Goal: Task Accomplishment & Management: Manage account settings

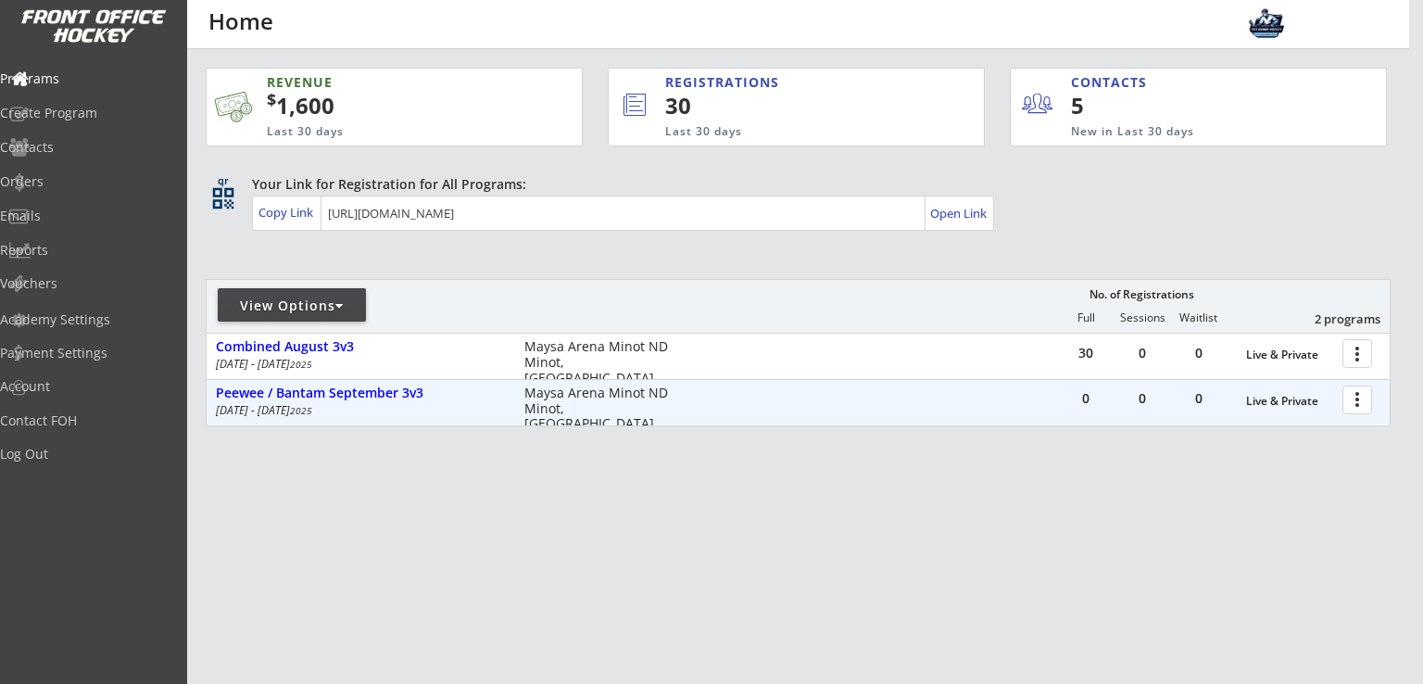
click at [1354, 403] on div at bounding box center [1360, 399] width 32 height 32
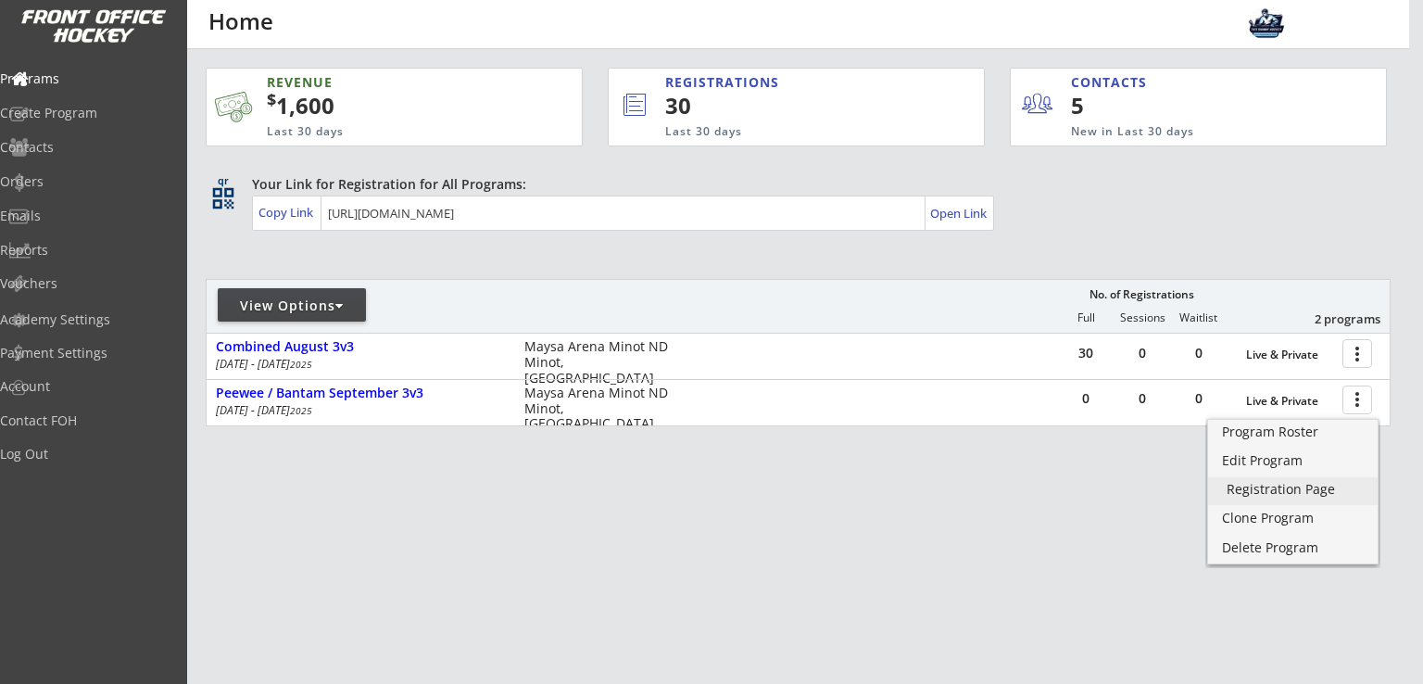
click at [1308, 494] on div "Registration Page" at bounding box center [1293, 489] width 132 height 13
click at [827, 528] on div "REVENUE $ 1,600 Last 30 days REGISTRATIONS 30 Last 30 days CONTACTS 5 New in La…" at bounding box center [798, 334] width 1185 height 571
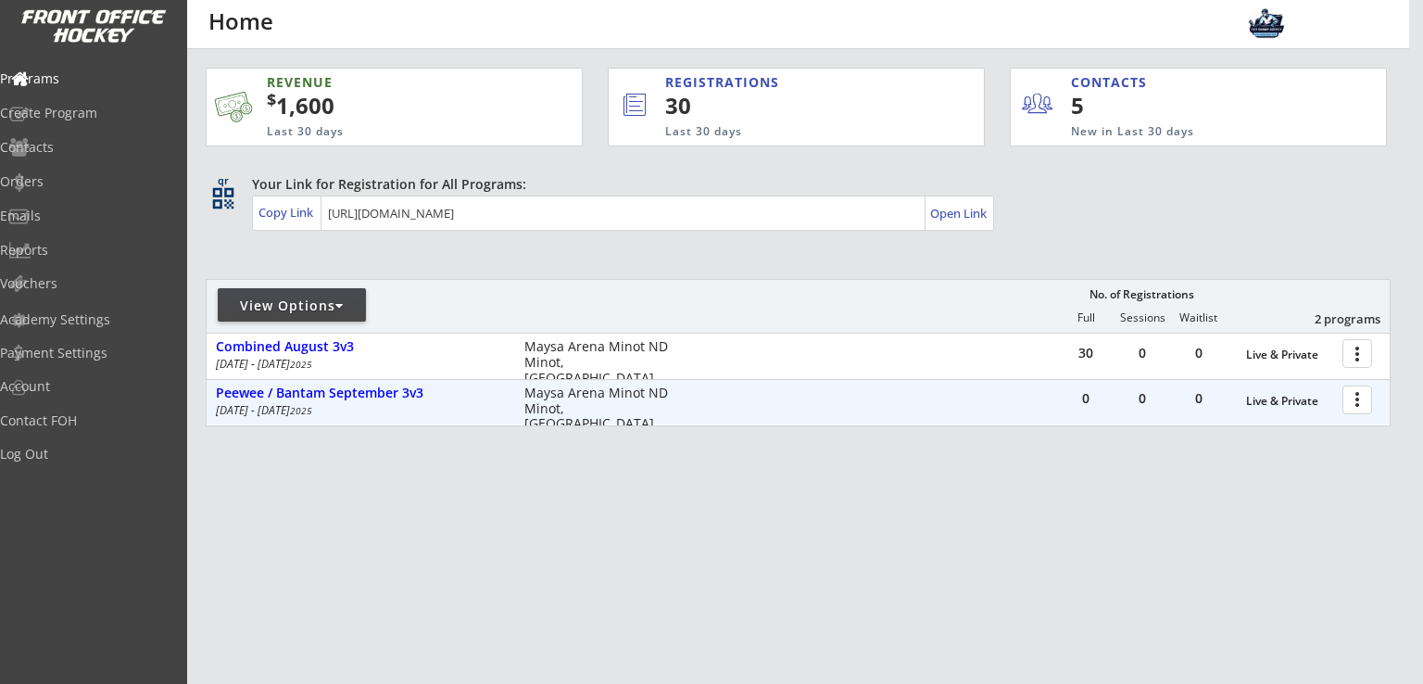
click at [1353, 401] on div at bounding box center [1360, 399] width 32 height 32
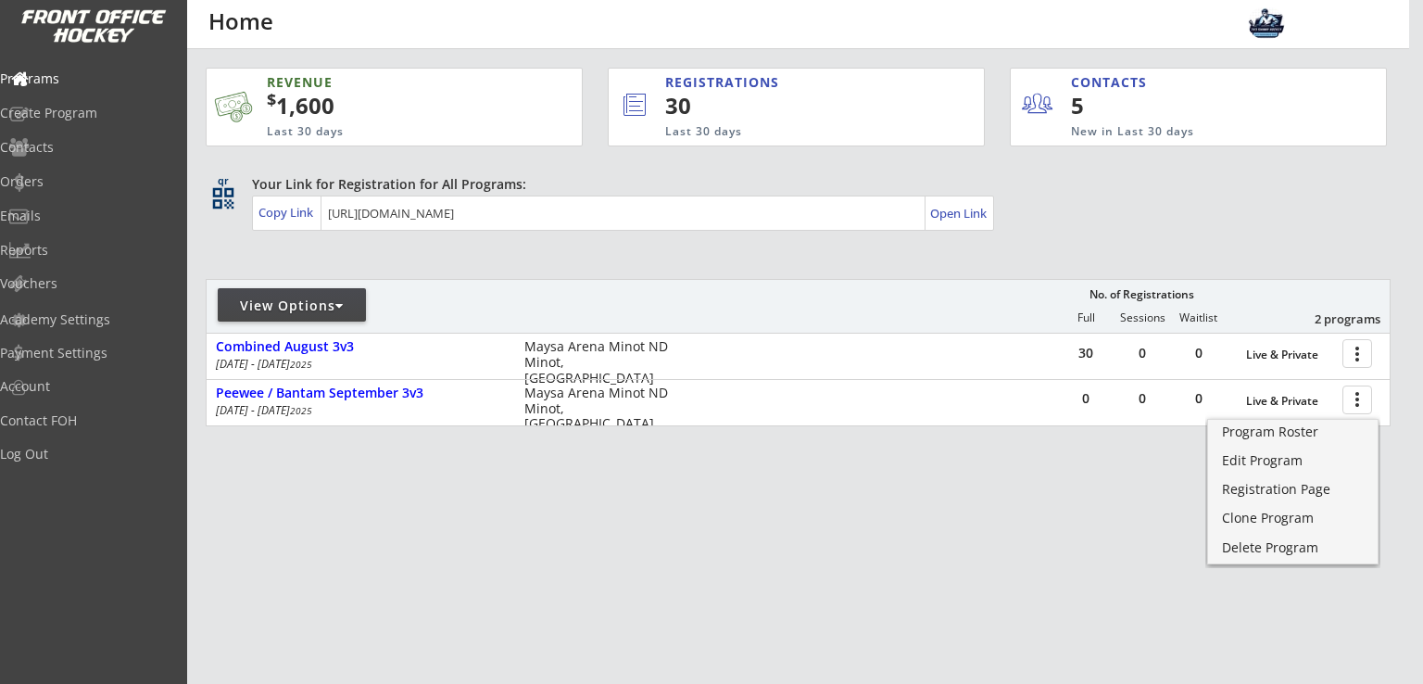
click at [841, 507] on div "REVENUE $ 1,600 Last 30 days REGISTRATIONS 30 Last 30 days CONTACTS 5 New in La…" at bounding box center [798, 334] width 1185 height 571
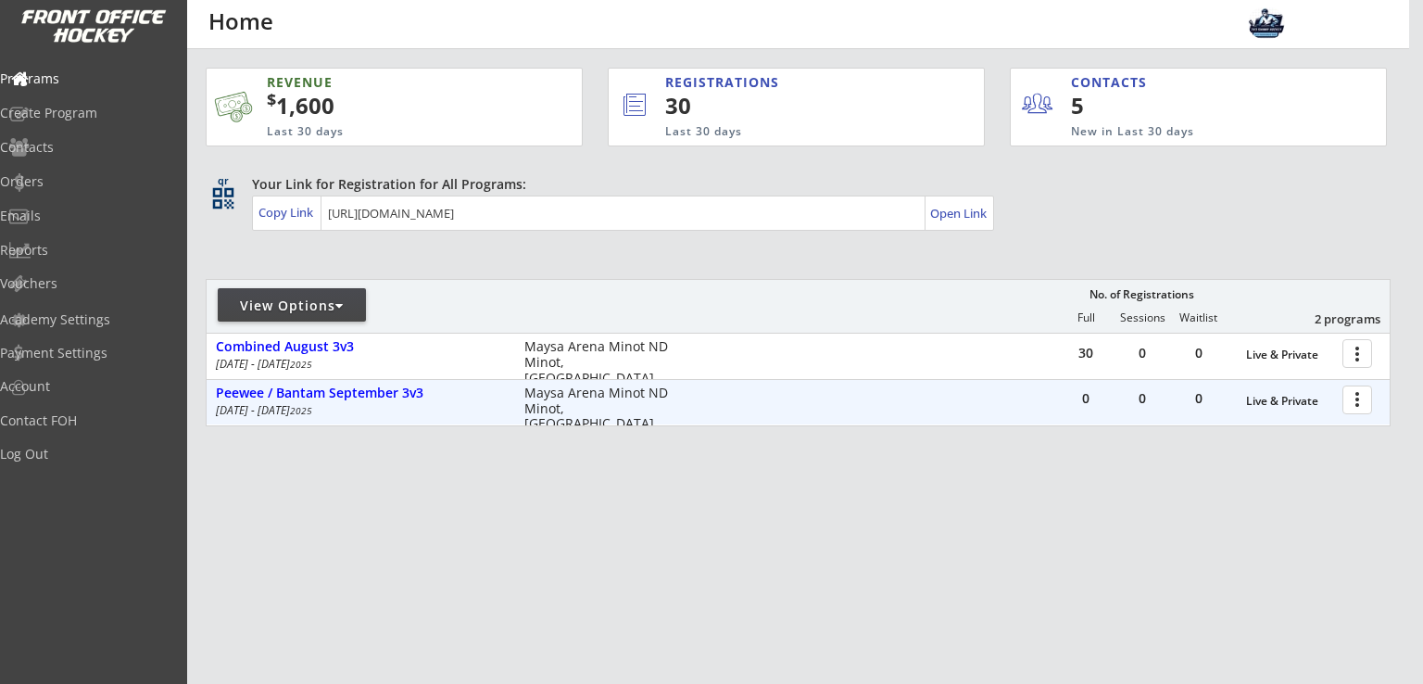
click at [1362, 394] on div at bounding box center [1360, 399] width 32 height 32
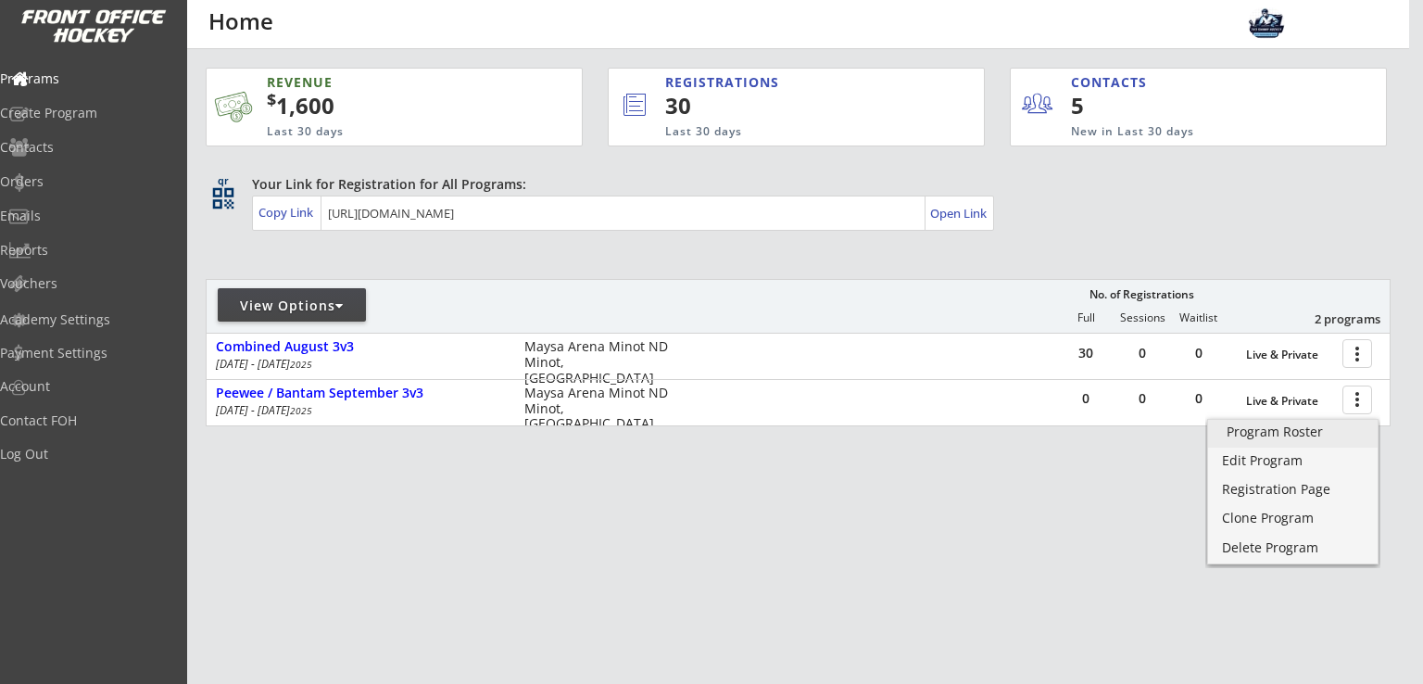
click at [1276, 434] on div "Program Roster" at bounding box center [1293, 431] width 132 height 13
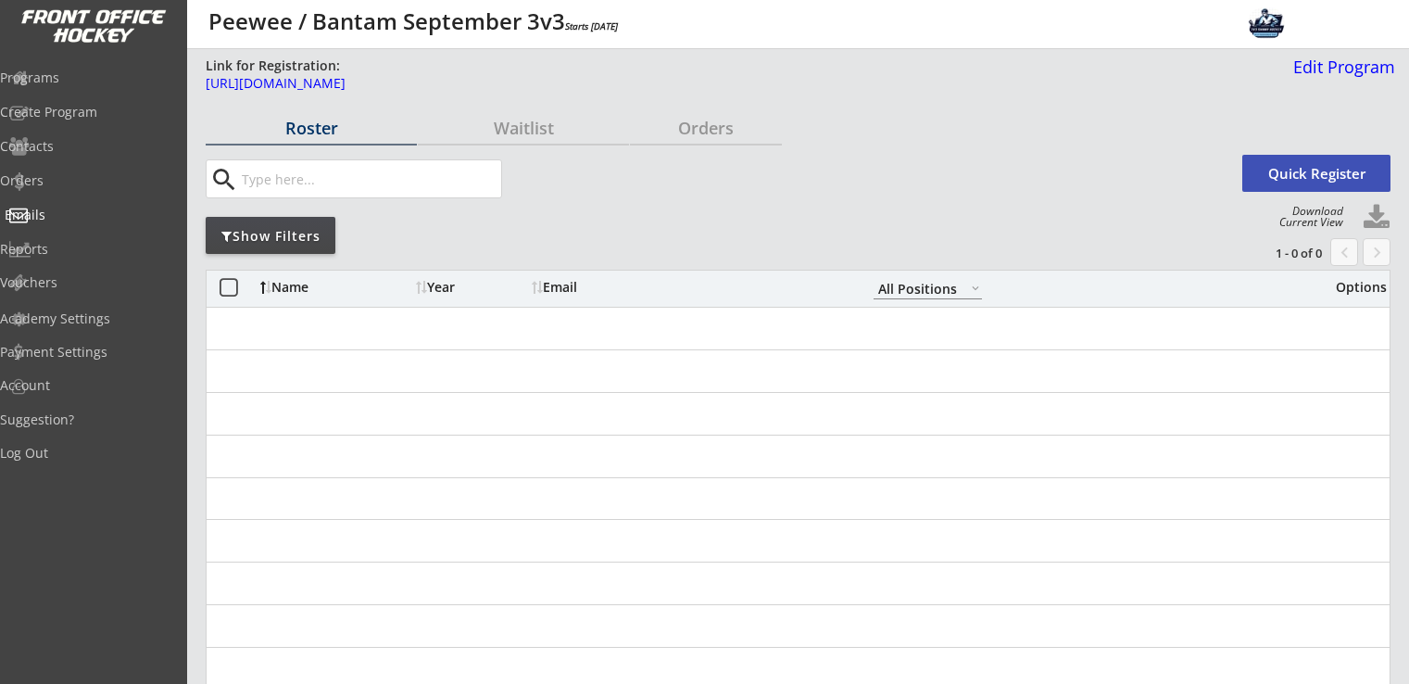
select select ""All Positions""
click at [100, 86] on div "Programs" at bounding box center [88, 79] width 176 height 32
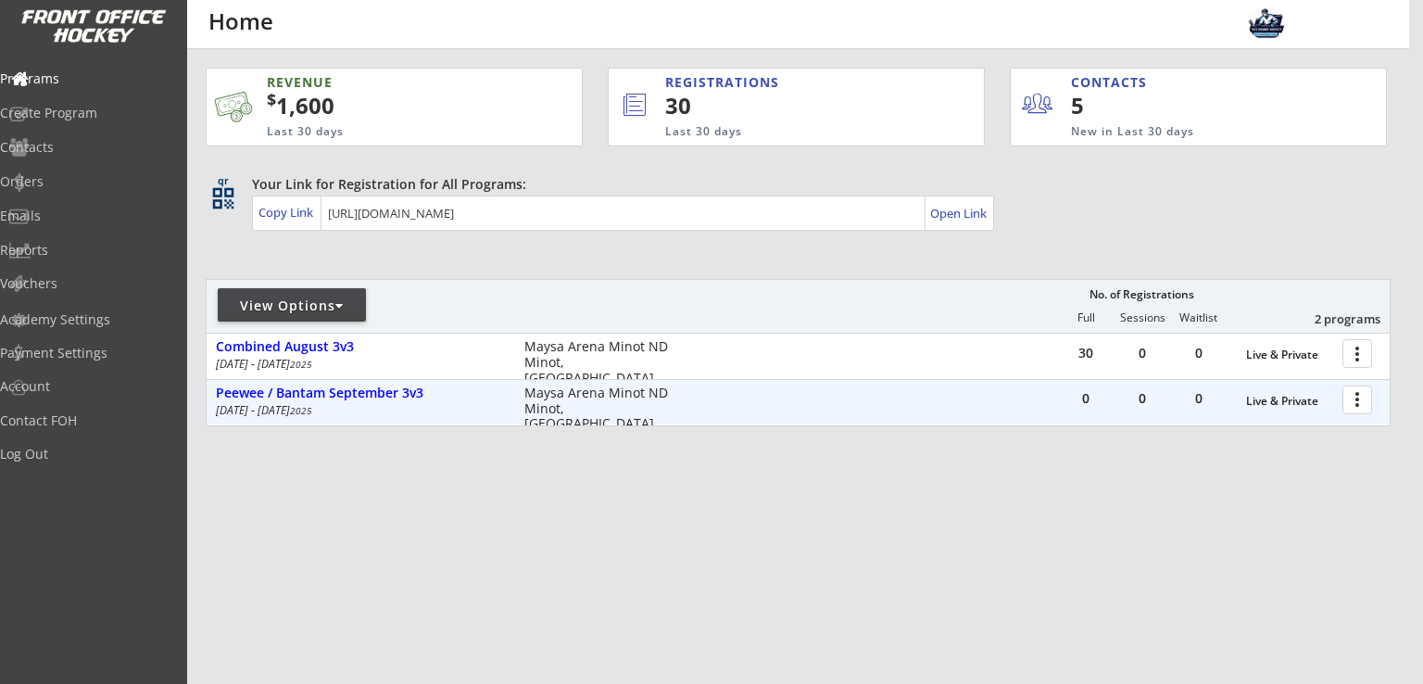
click at [1360, 402] on div at bounding box center [1360, 399] width 32 height 32
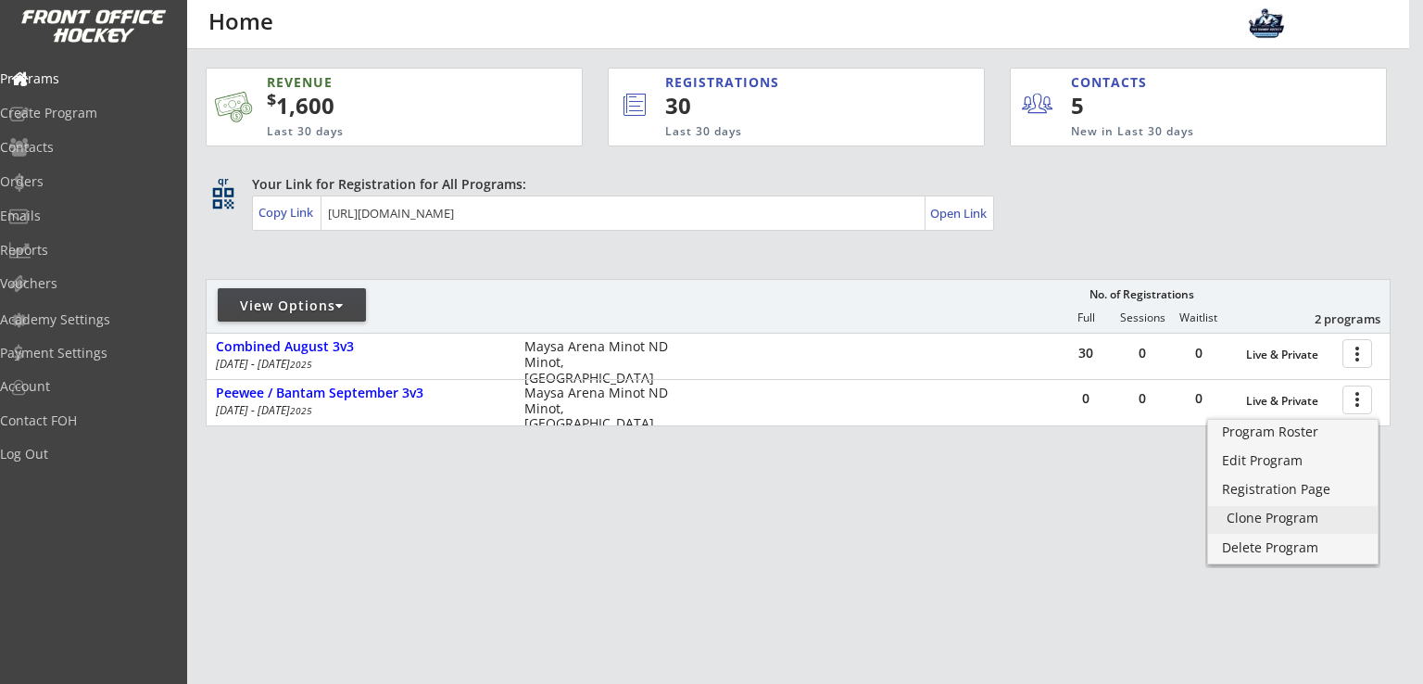
click at [1290, 515] on div "Clone Program" at bounding box center [1293, 517] width 132 height 13
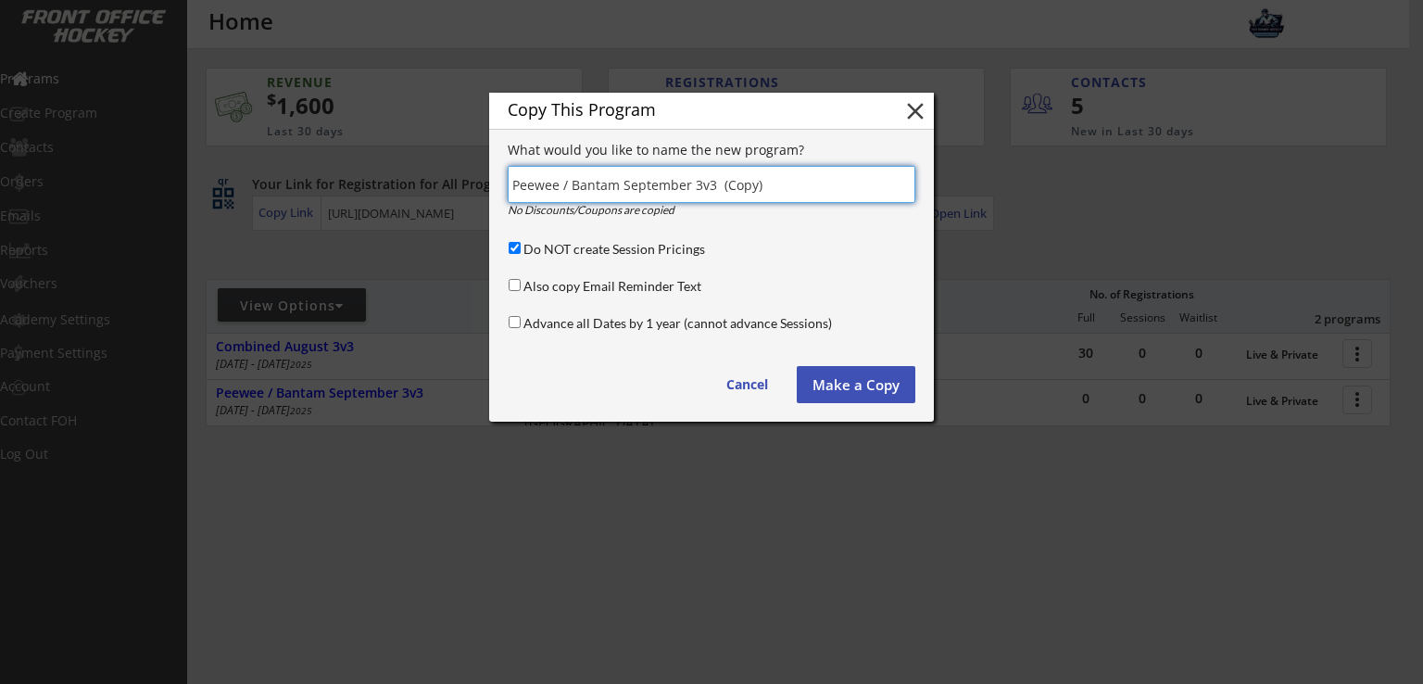
drag, startPoint x: 615, startPoint y: 185, endPoint x: 497, endPoint y: 184, distance: 118.6
click at [497, 184] on div "Copy This Program close What would you like to name the new program? No Discoun…" at bounding box center [711, 257] width 445 height 329
drag, startPoint x: 678, startPoint y: 190, endPoint x: 808, endPoint y: 200, distance: 130.1
click at [808, 199] on input "input" at bounding box center [712, 184] width 408 height 37
type input "Mite / Squirt September 3v3"
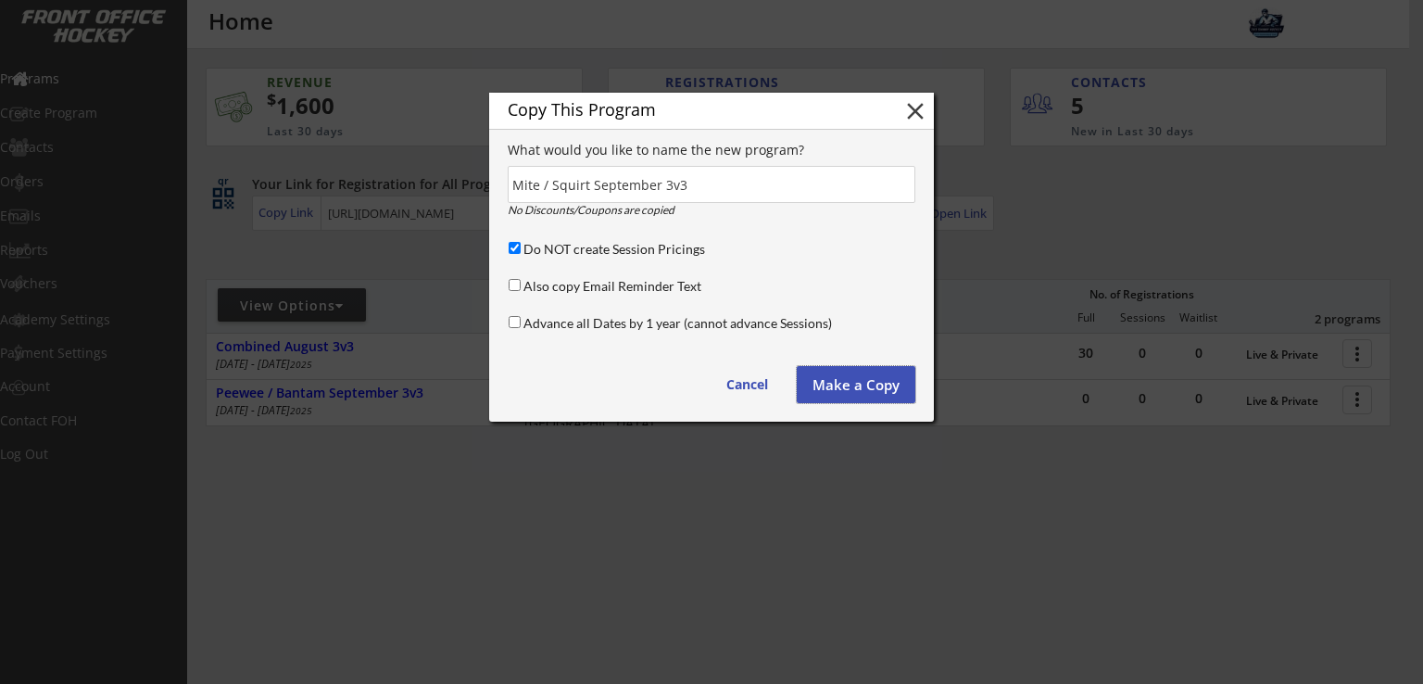
click at [838, 379] on button "Make a Copy" at bounding box center [856, 384] width 119 height 37
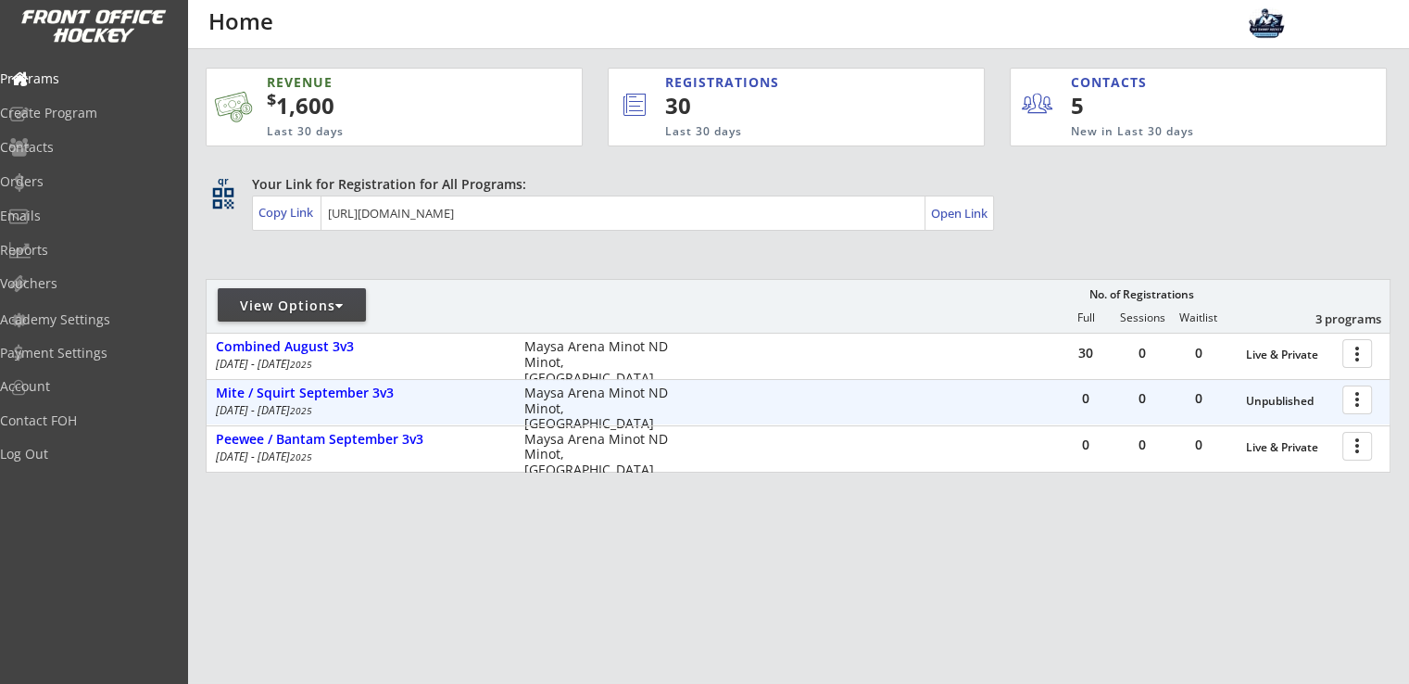
click at [1354, 403] on div at bounding box center [1360, 399] width 32 height 32
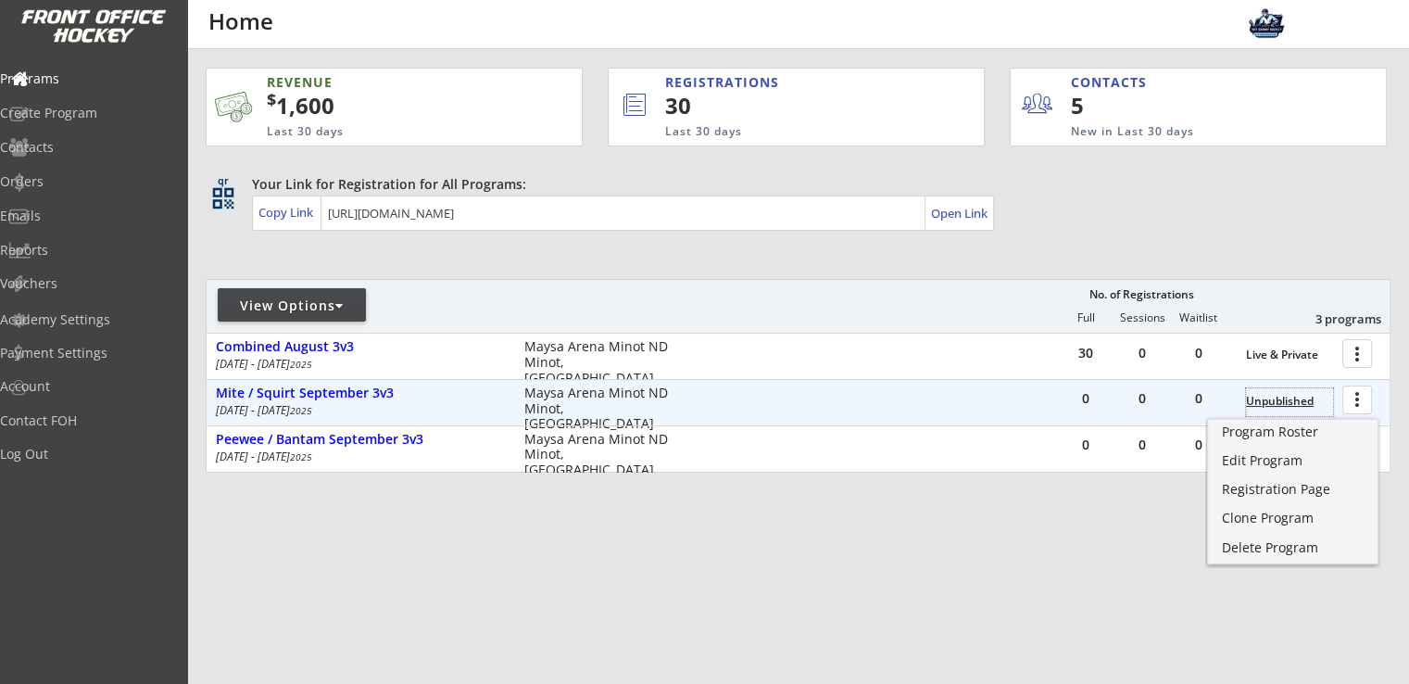
click at [1274, 402] on div "Unpublished" at bounding box center [1289, 401] width 87 height 13
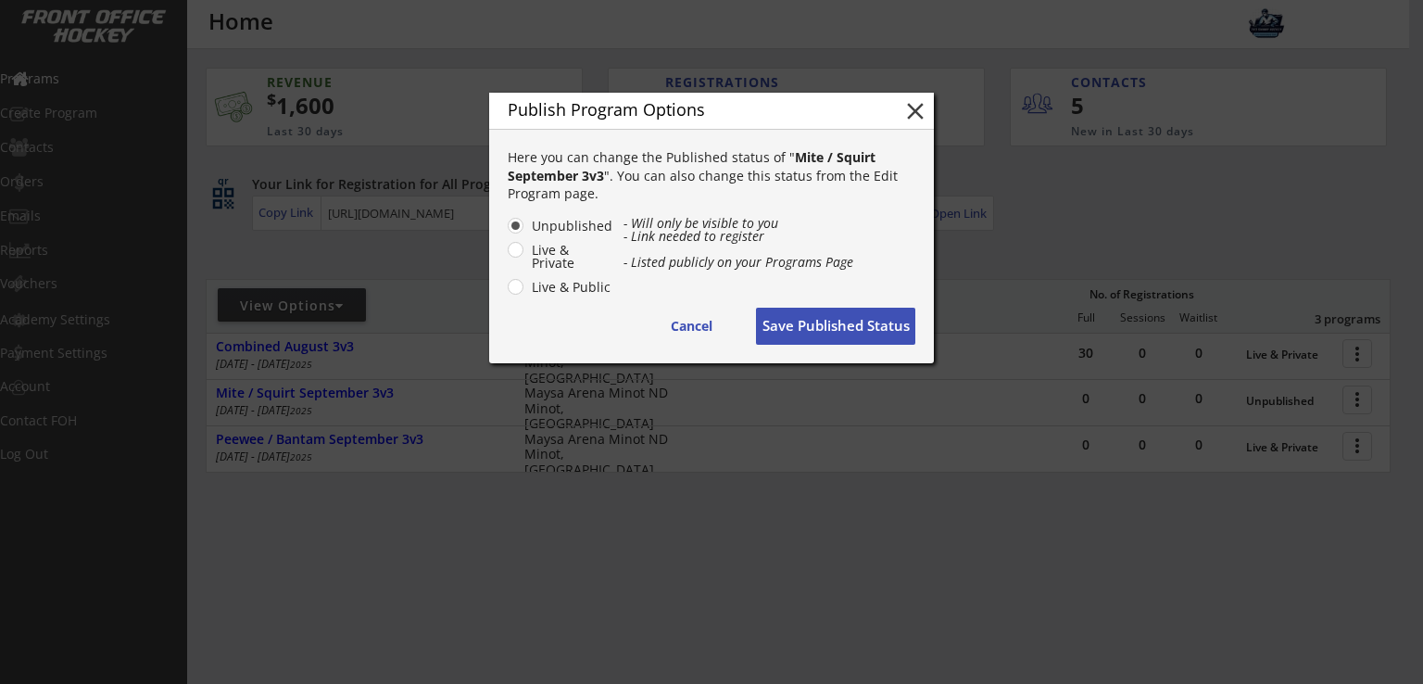
click at [526, 256] on label "Live & Private" at bounding box center [569, 257] width 87 height 26
click at [506, 232] on input "Live & Private" at bounding box center [500, 226] width 12 height 12
radio input "true"
click at [795, 327] on button "Save Published Status" at bounding box center [835, 326] width 159 height 37
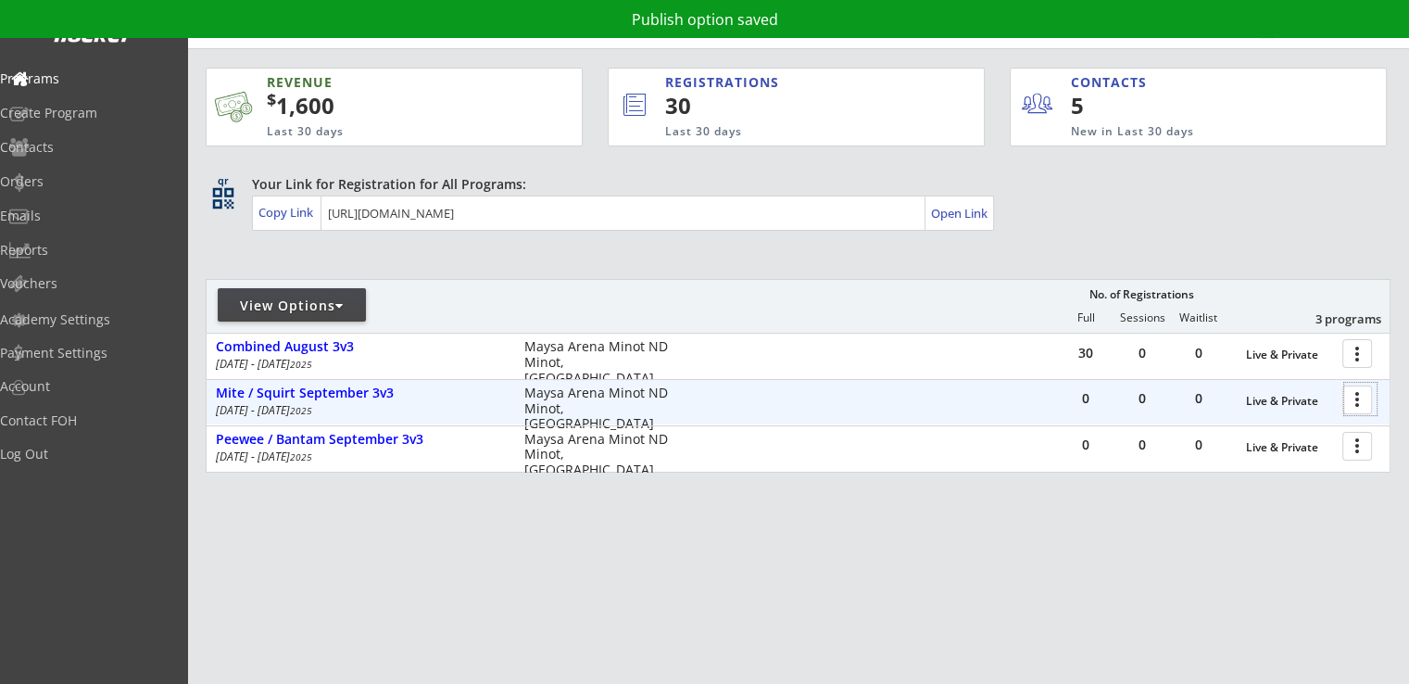
click at [1360, 400] on div at bounding box center [1360, 399] width 32 height 32
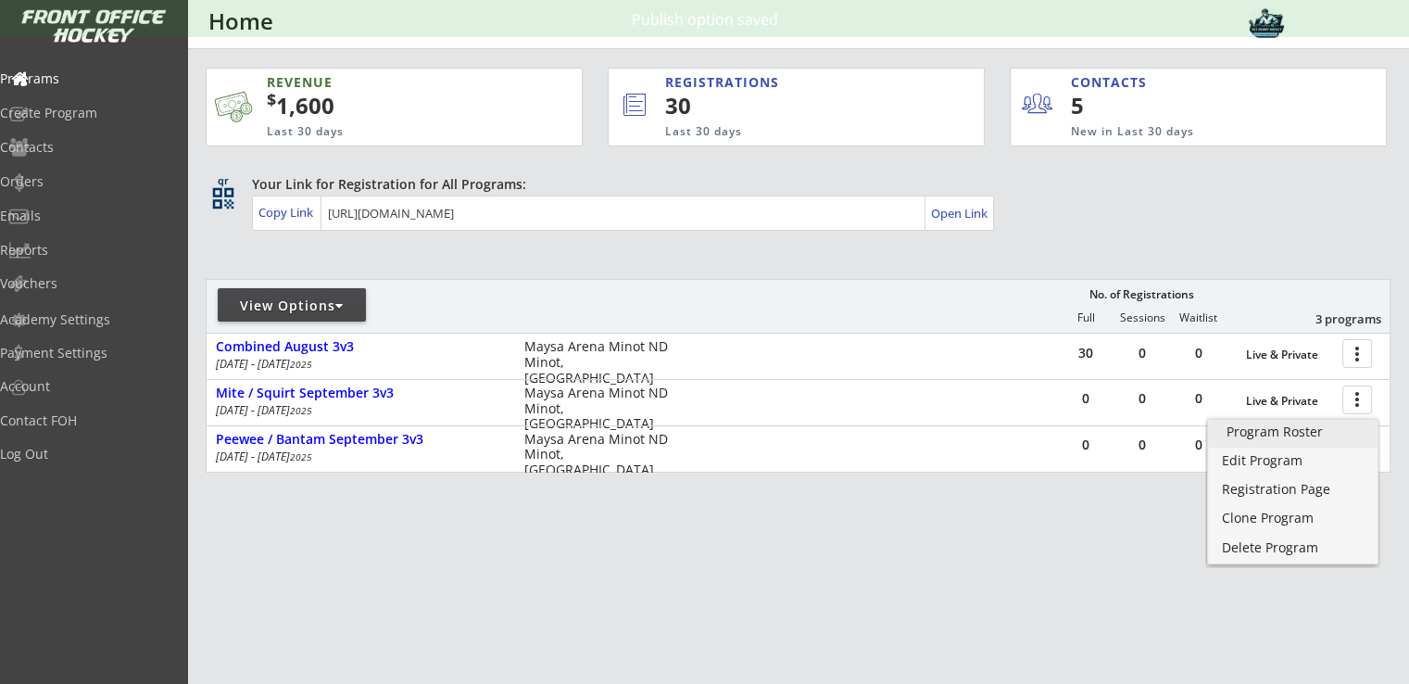
click at [1292, 434] on div "Program Roster" at bounding box center [1293, 431] width 132 height 13
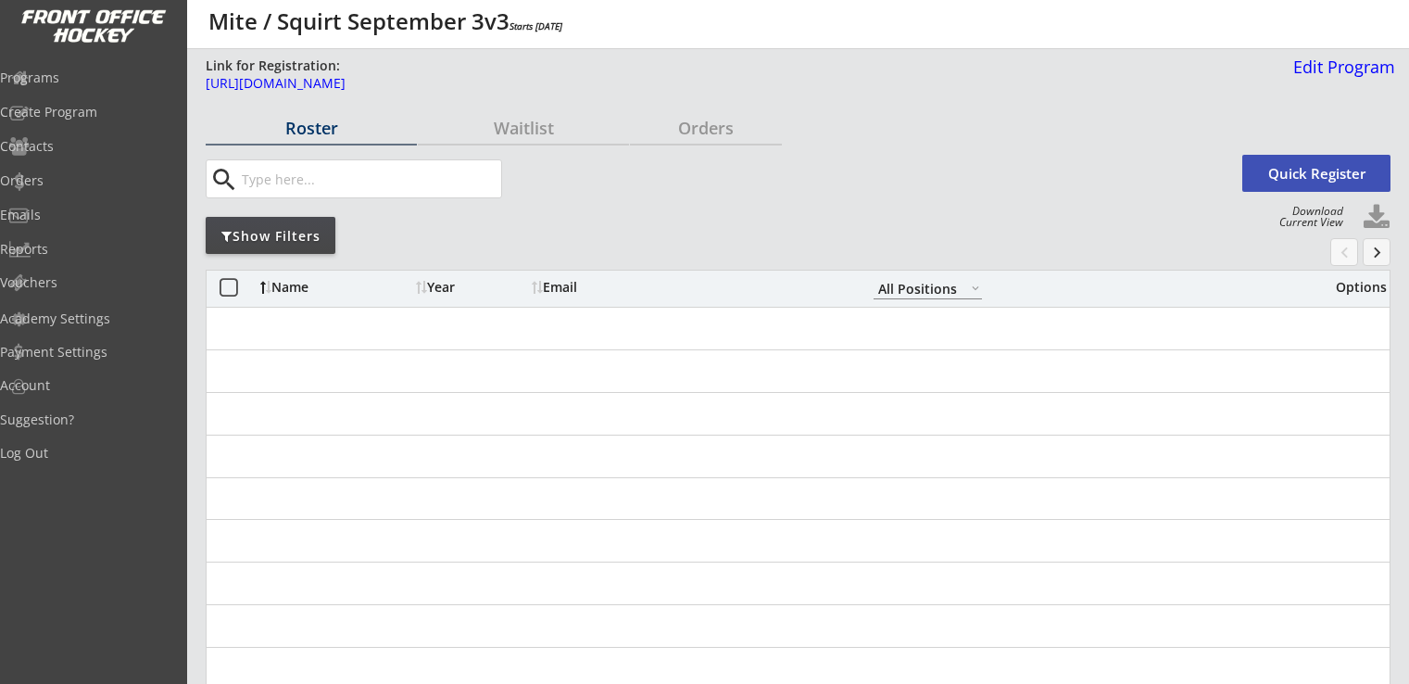
select select ""All Positions""
click at [80, 220] on div "Emails" at bounding box center [88, 214] width 167 height 13
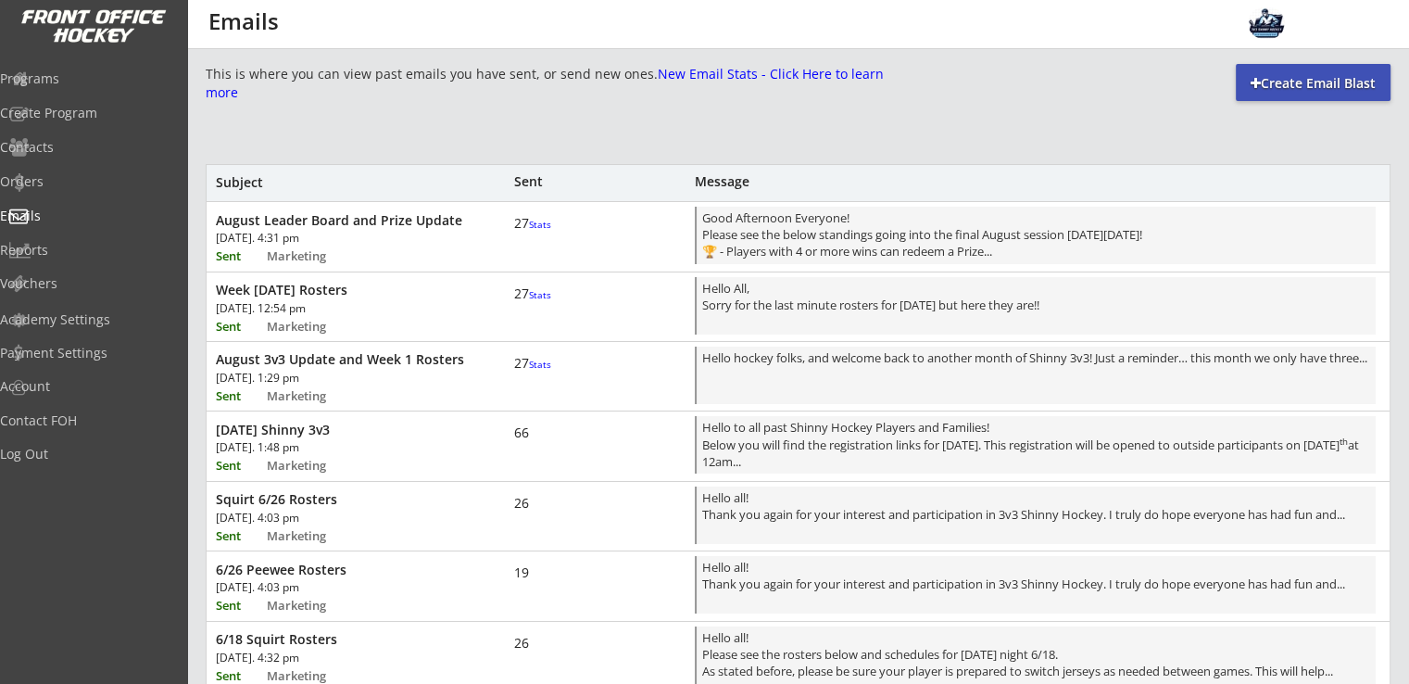
click at [1304, 82] on div "Create Email Blast" at bounding box center [1313, 83] width 155 height 19
select select ""All""
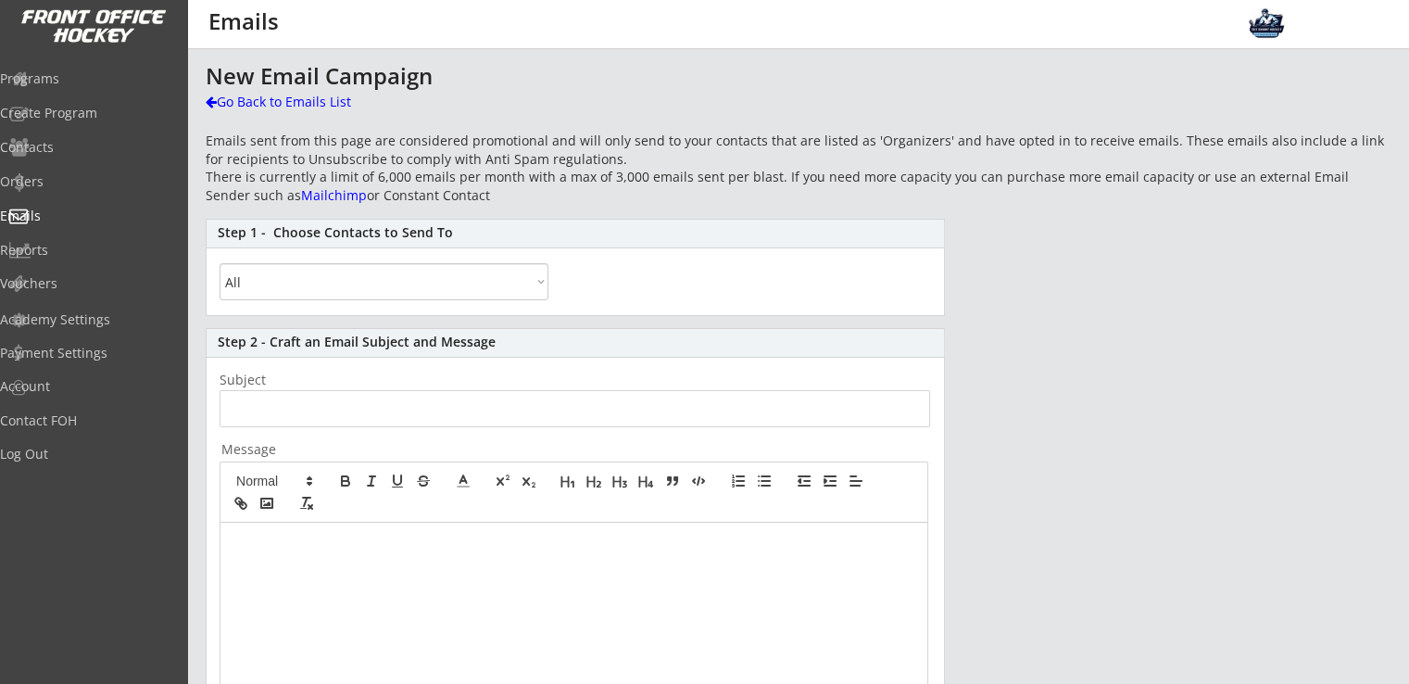
click at [414, 284] on select "All By Specific Programs Within Birth Year Range" at bounding box center [384, 281] width 329 height 37
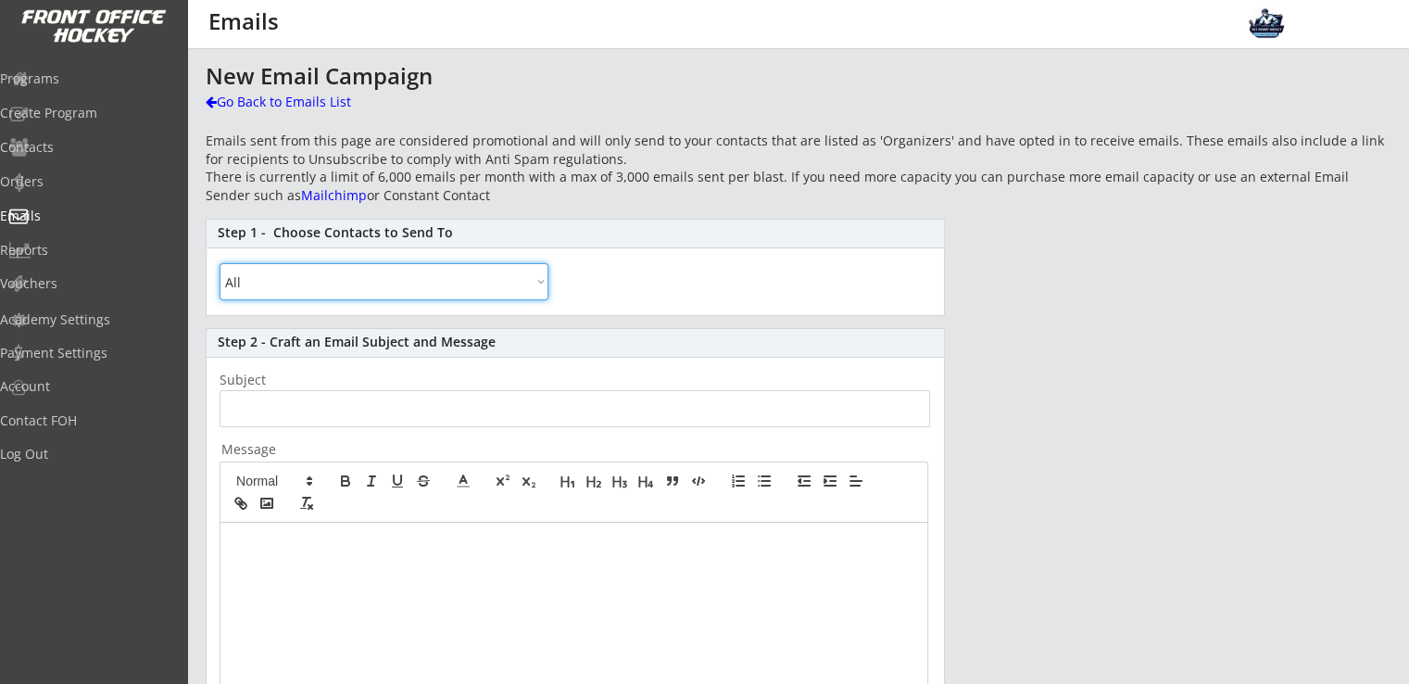
click at [220, 263] on select "All By Specific Programs Within Birth Year Range" at bounding box center [384, 281] width 329 height 37
click at [297, 553] on div at bounding box center [573, 696] width 707 height 347
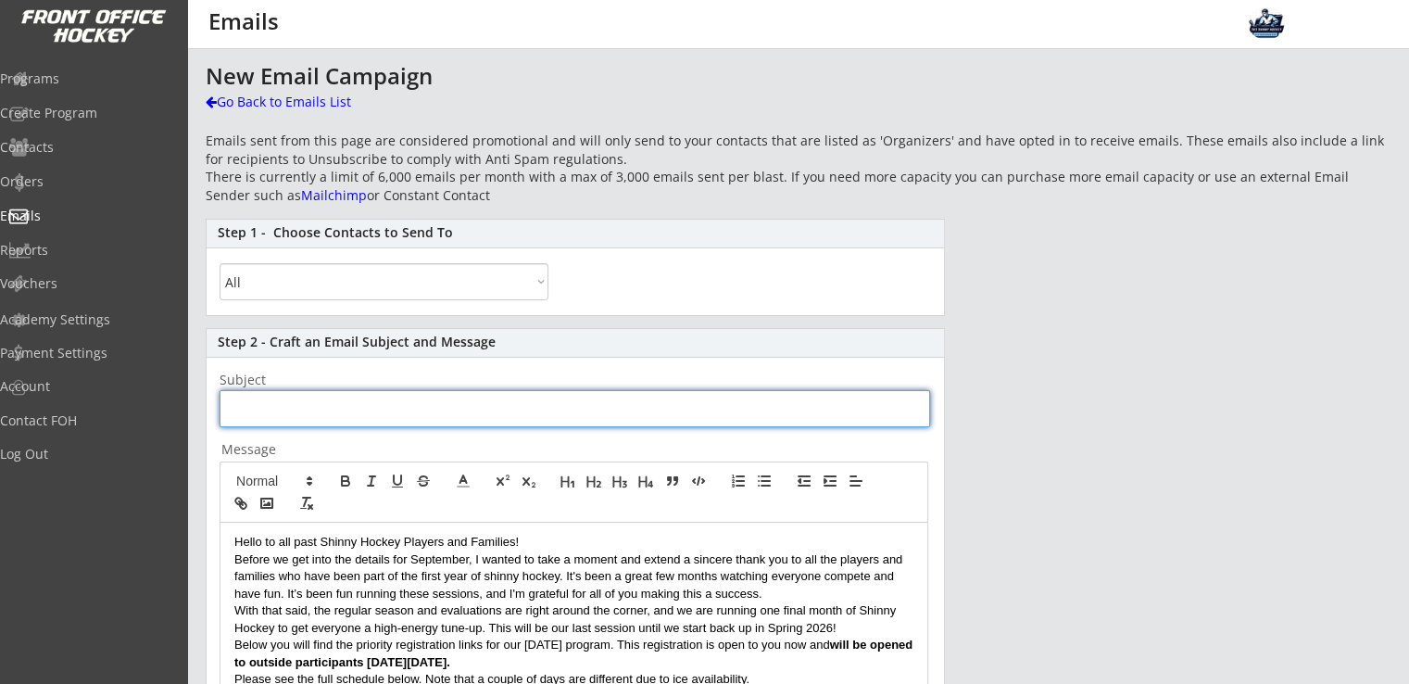
paste input "Priority Registration: September Shinny Hockey (Final Tune-Up Before Evals!)"
click at [721, 411] on input "input" at bounding box center [575, 408] width 711 height 37
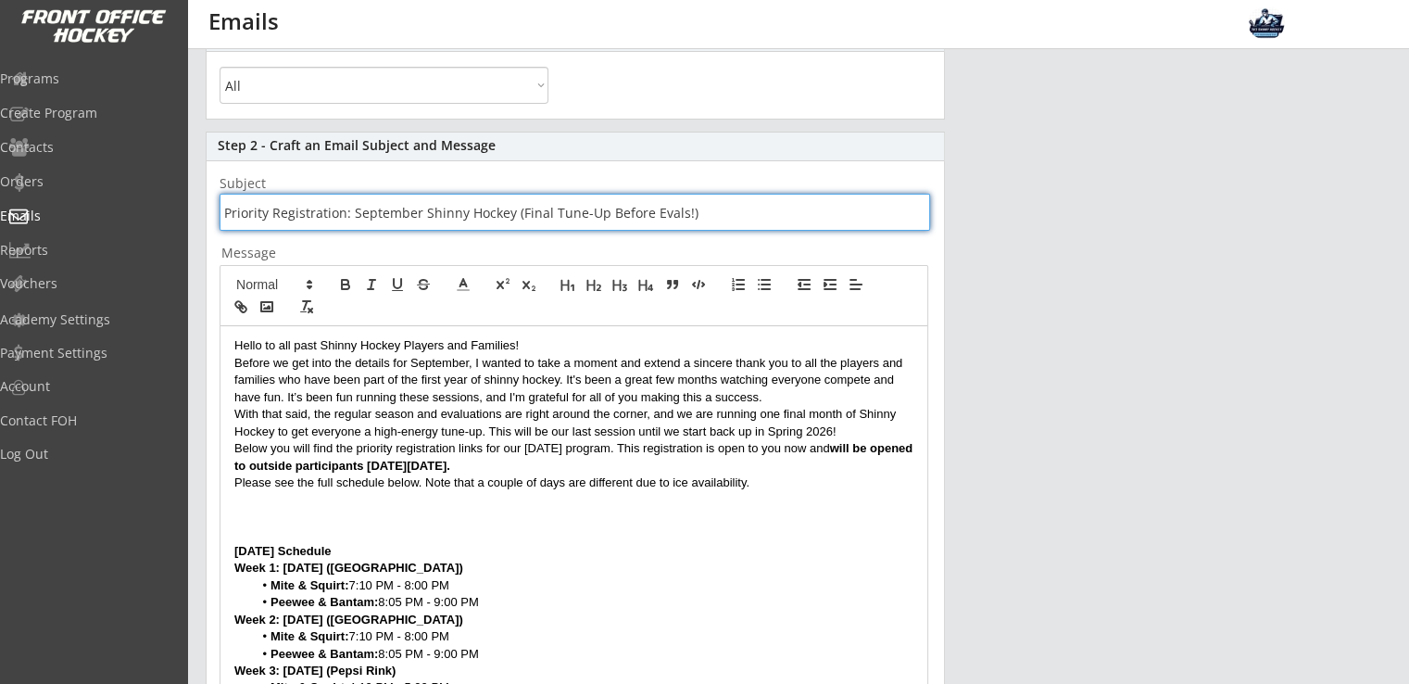
scroll to position [246, 0]
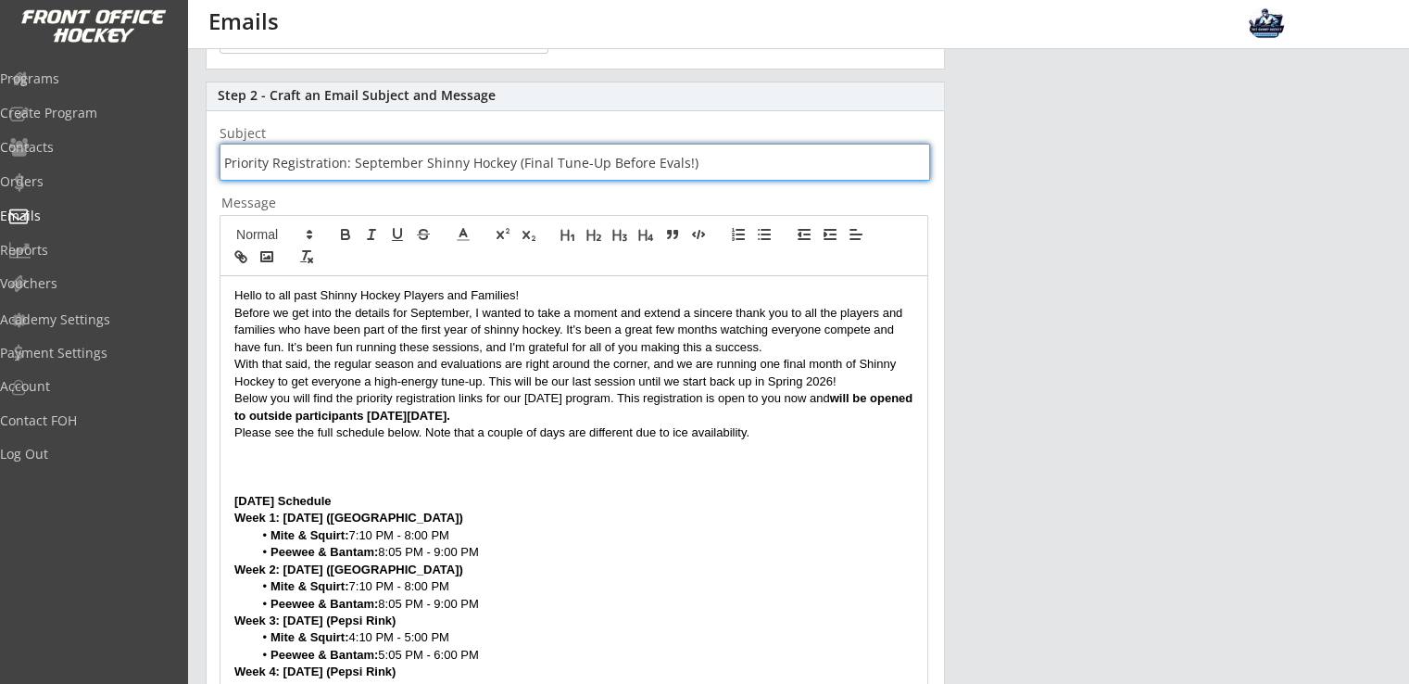
type input "Priority Registration: September Shinny Hockey (Final Tune-Up Before Evals!)"
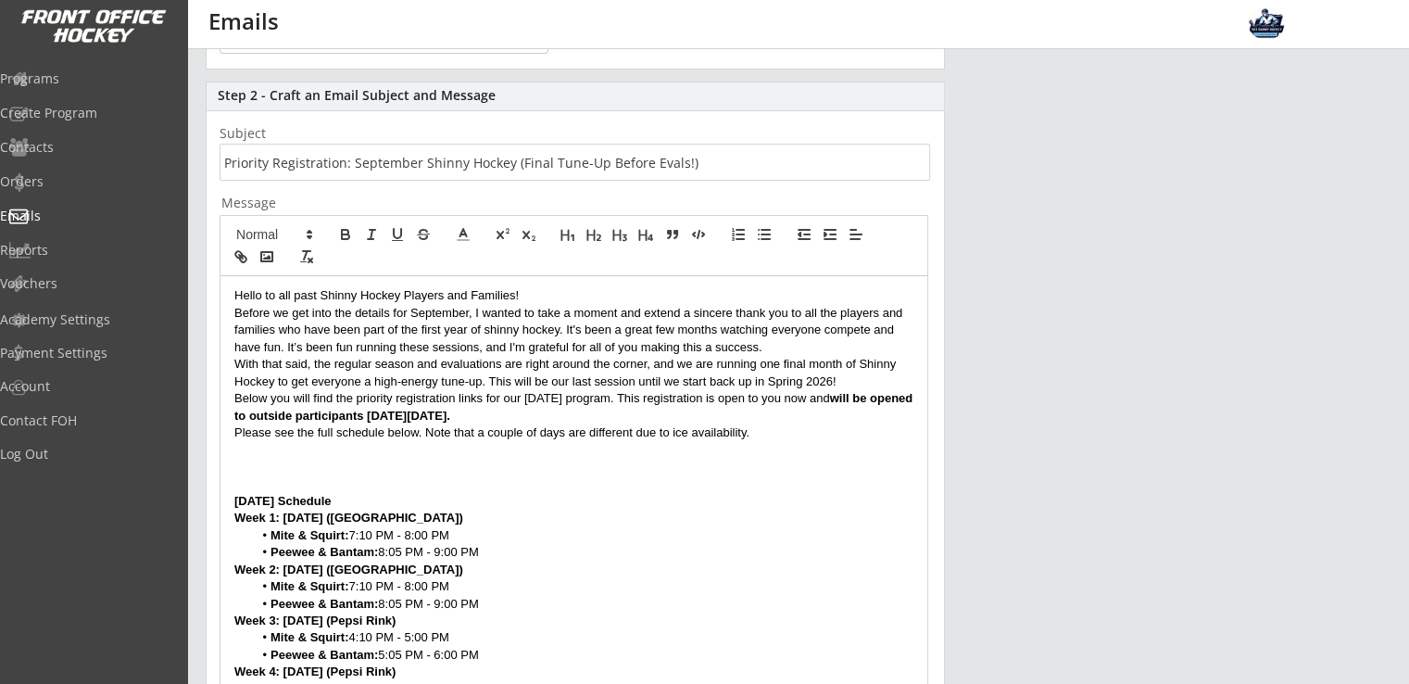
click at [763, 347] on p "Before we get into the details for September, I wanted to take a moment and ext…" at bounding box center [573, 330] width 679 height 51
drag, startPoint x: 482, startPoint y: 380, endPoint x: 275, endPoint y: 384, distance: 206.6
click at [275, 384] on p "With that said, the regular season and evaluations are right around the corner,…" at bounding box center [573, 373] width 679 height 34
click at [650, 377] on p "With that said, the regular season and evaluations are right around the corner,…" at bounding box center [573, 373] width 679 height 34
click at [326, 379] on p "With that said, the regular season and evaluations are right around the corner,…" at bounding box center [573, 373] width 679 height 34
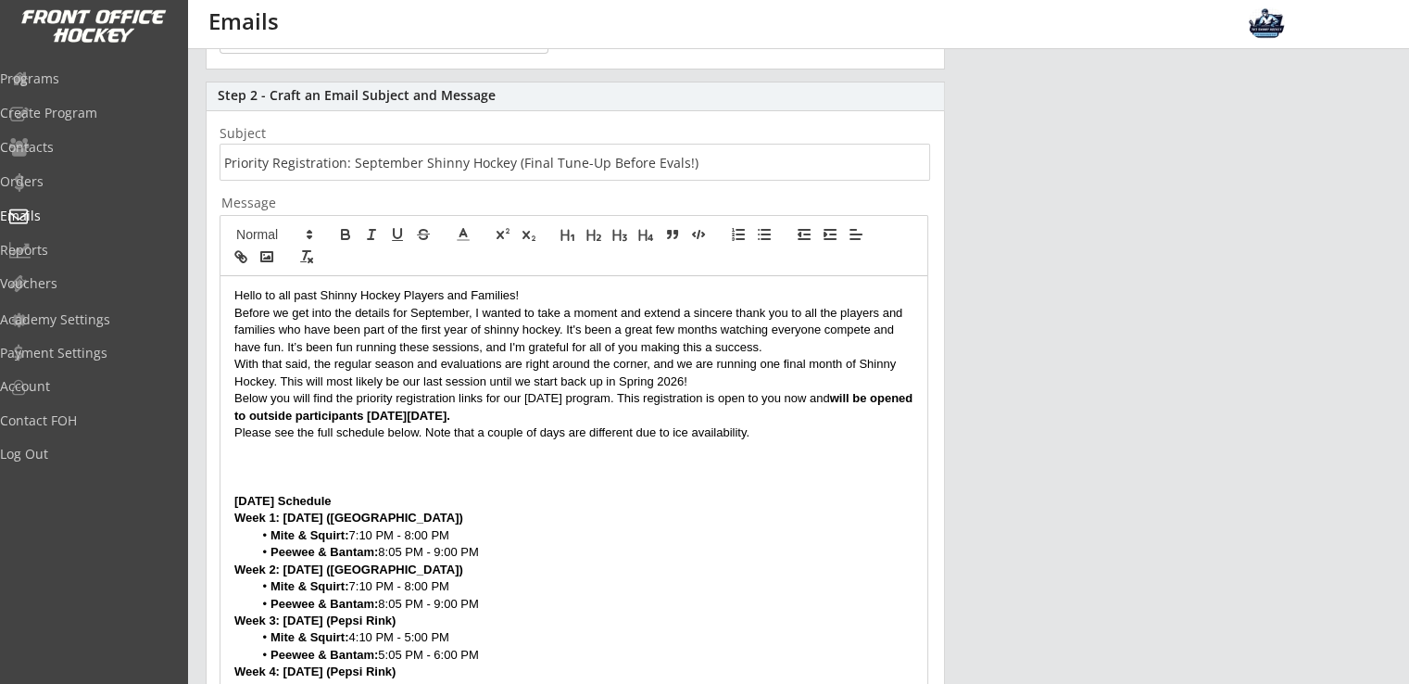
click at [729, 375] on p "With that said, the regular season and evaluations are right around the corner,…" at bounding box center [573, 373] width 679 height 34
click at [658, 397] on p "Below you will find the priority registration links for our September 2025 prog…" at bounding box center [573, 407] width 679 height 34
click at [510, 419] on p "Below you will find the priority registration links for September. This registr…" at bounding box center [573, 407] width 679 height 34
click at [230, 500] on div "Hello to all past Shinny Hockey Players and Families! Before we get into the de…" at bounding box center [573, 640] width 707 height 728
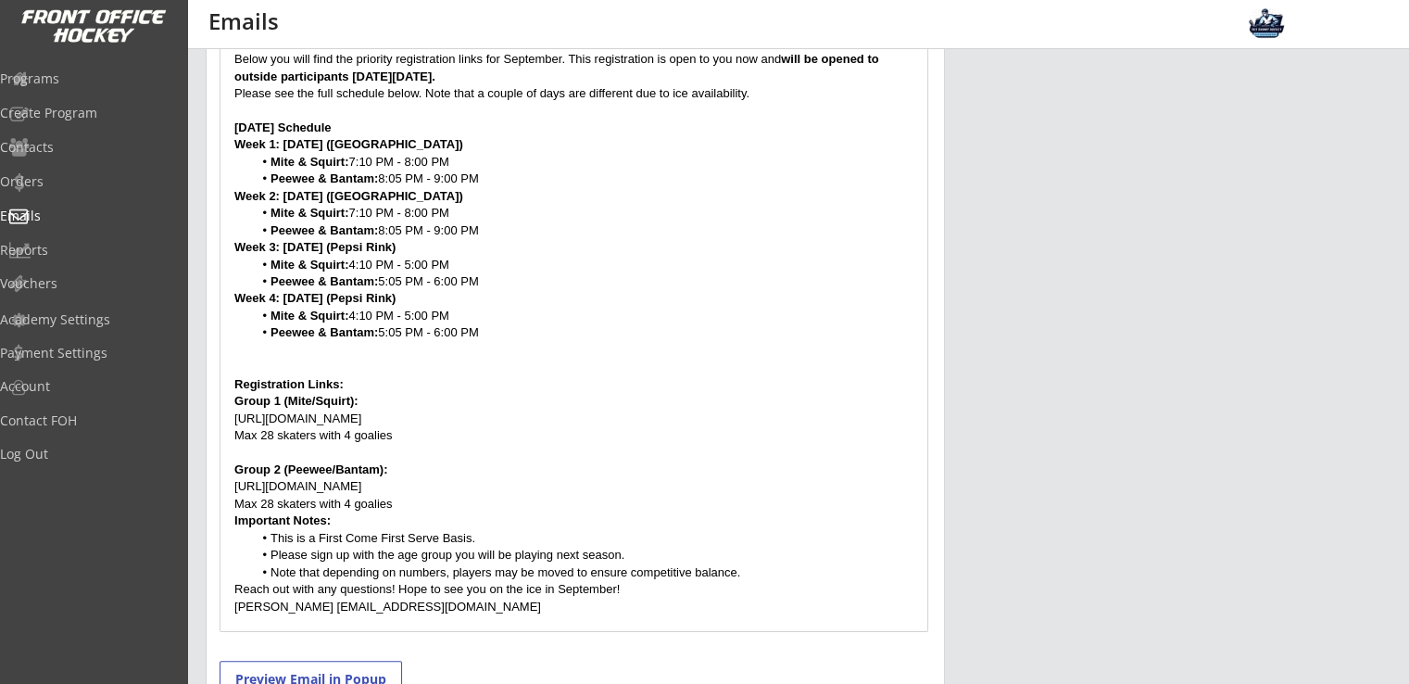
scroll to position [617, 0]
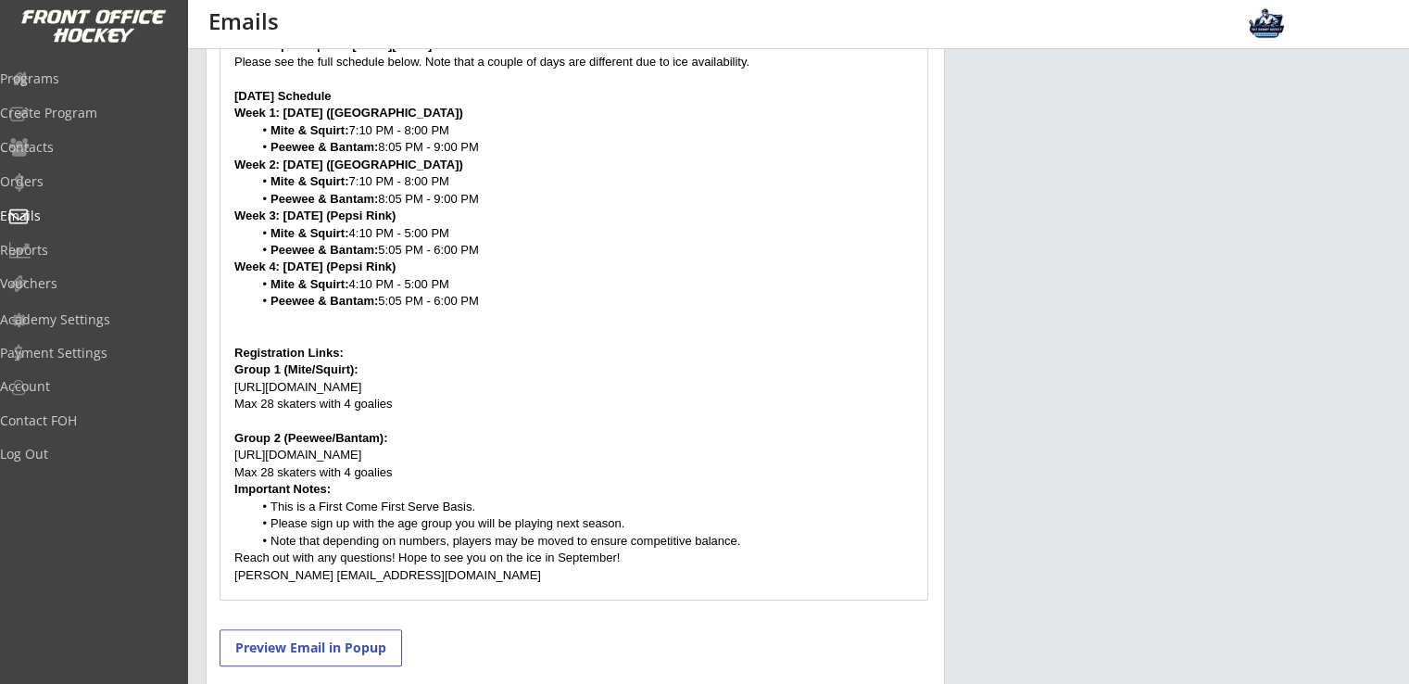
click at [232, 349] on div "Hello to all past Shinny Hockey Players and Families! Before we get into the de…" at bounding box center [573, 253] width 707 height 694
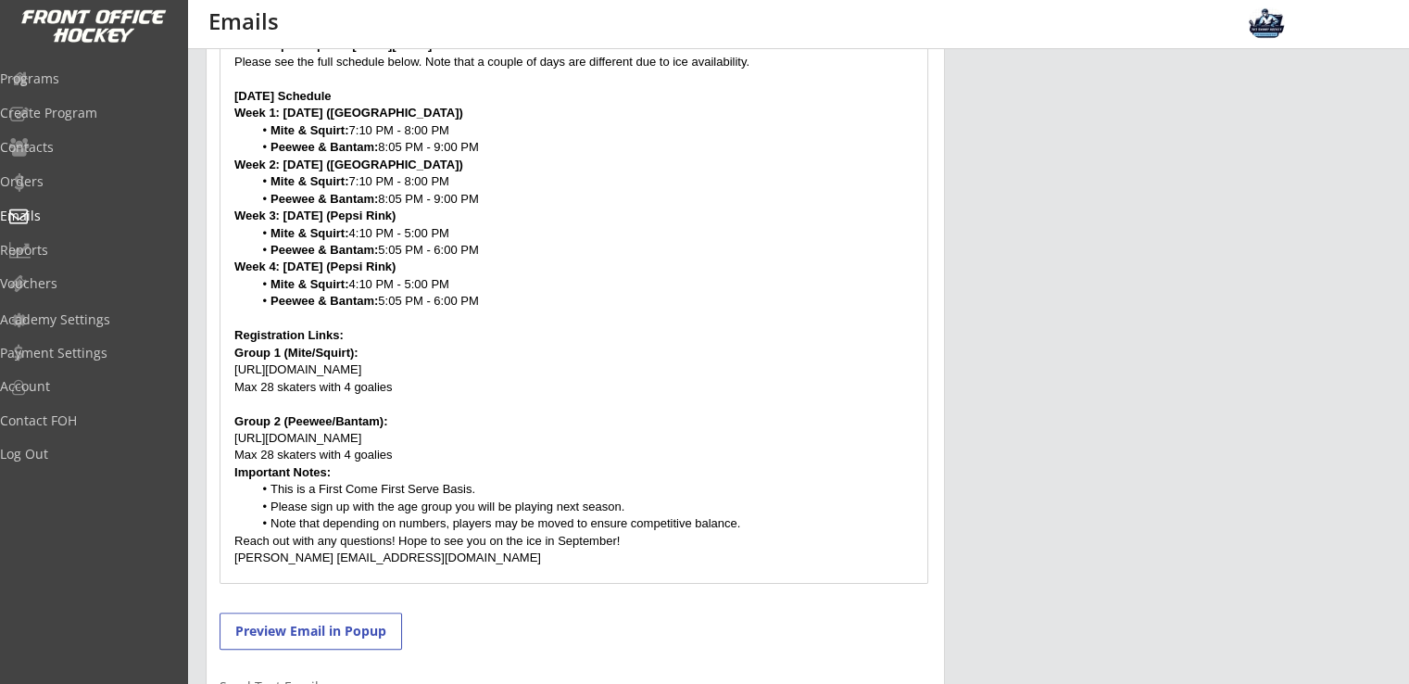
click at [765, 400] on p at bounding box center [573, 404] width 679 height 17
click at [419, 449] on p "Max 28 skaters with 4 goalies" at bounding box center [573, 455] width 679 height 17
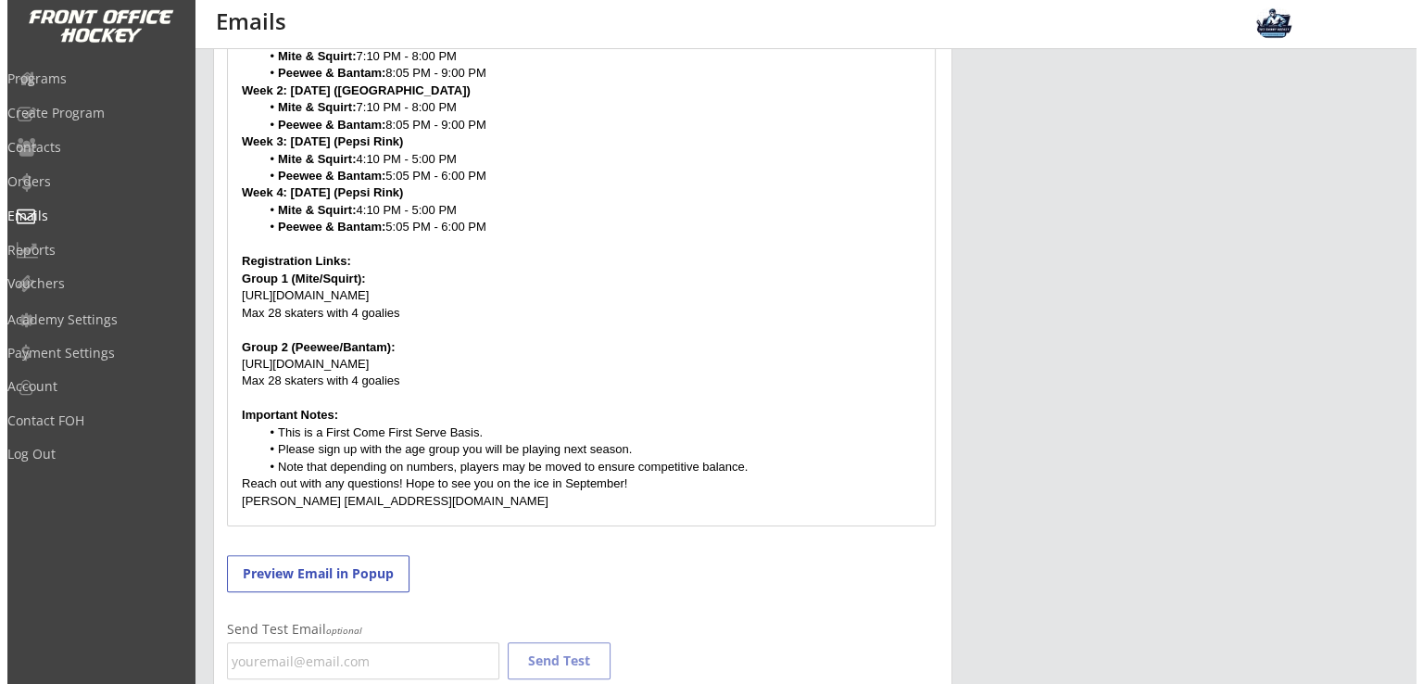
scroll to position [741, 0]
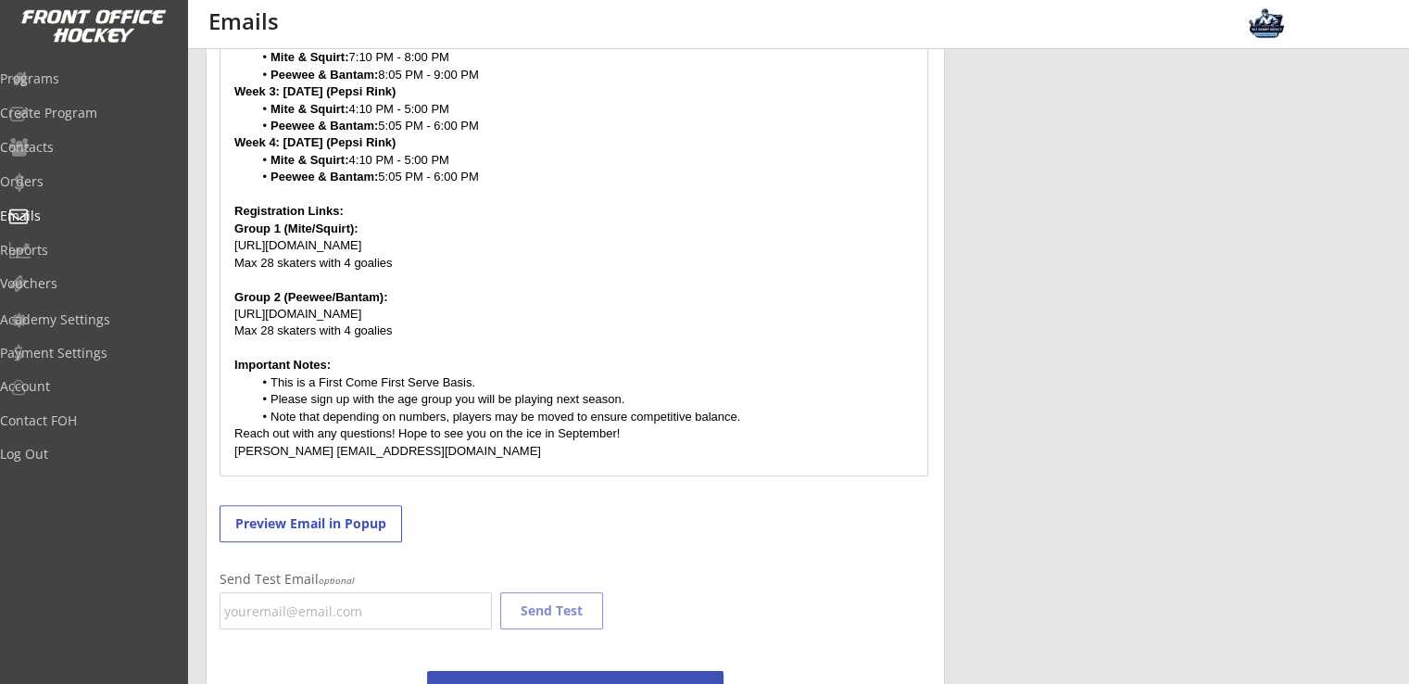
click at [636, 431] on p "Reach out with any questions! Hope to see you on the ice in September!" at bounding box center [573, 433] width 679 height 17
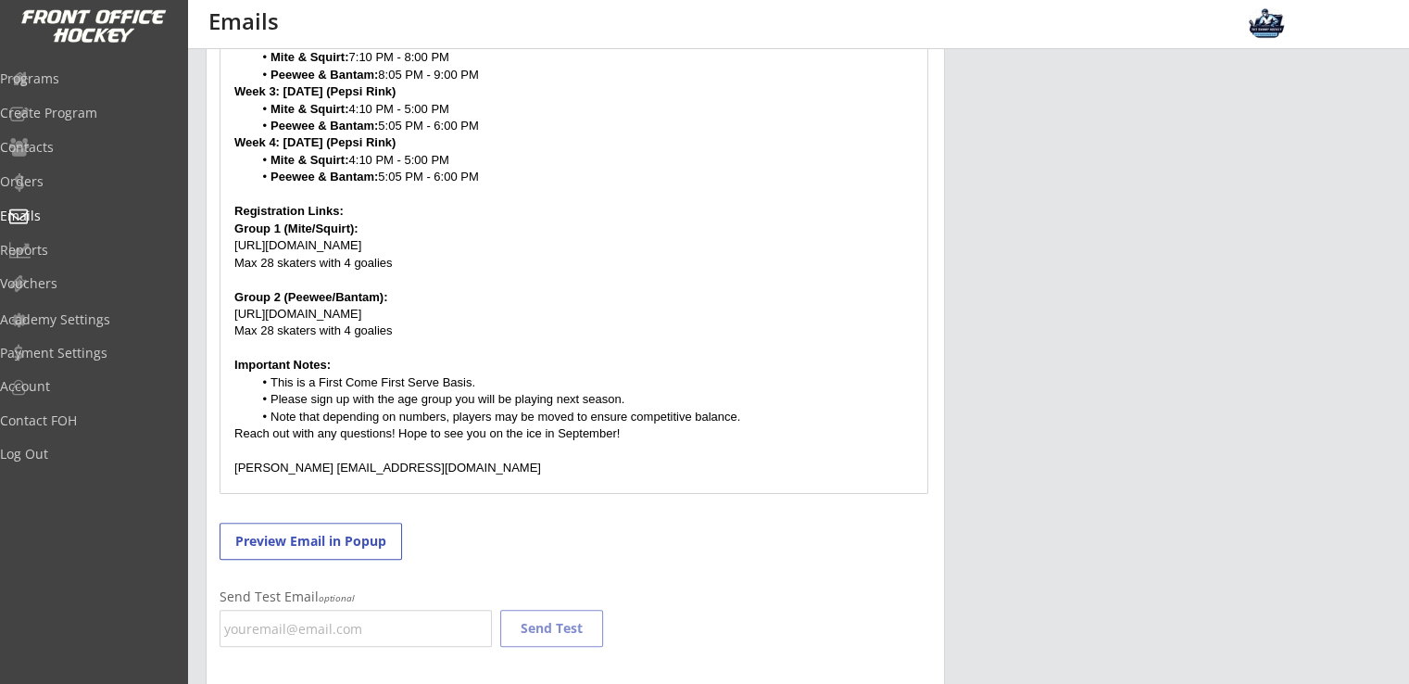
click at [327, 469] on p "Dane Bekkedahl shinnyhockeynd@gmail.com" at bounding box center [573, 468] width 679 height 17
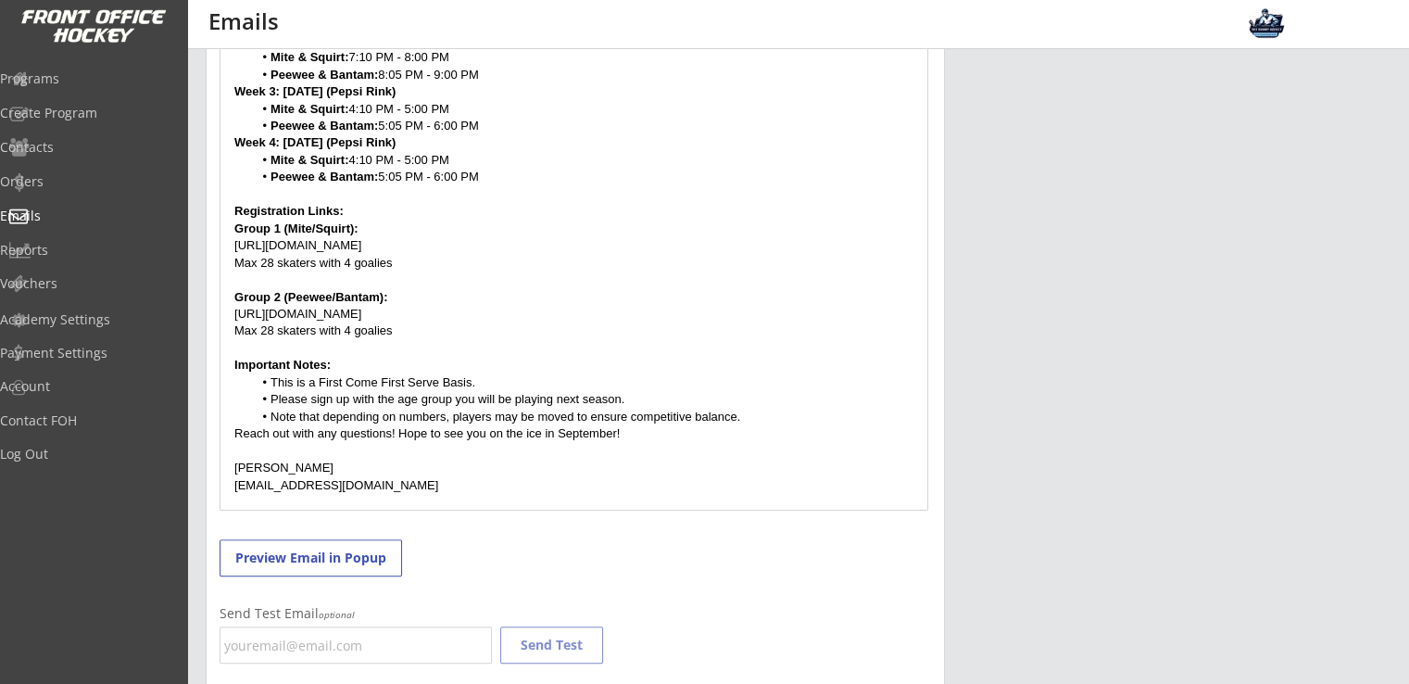
click at [461, 498] on div "Hello to all past Shinny Hockey Players and Families! Before we get into the de…" at bounding box center [573, 145] width 707 height 728
click at [234, 368] on strong "Important Notes:" at bounding box center [282, 365] width 96 height 14
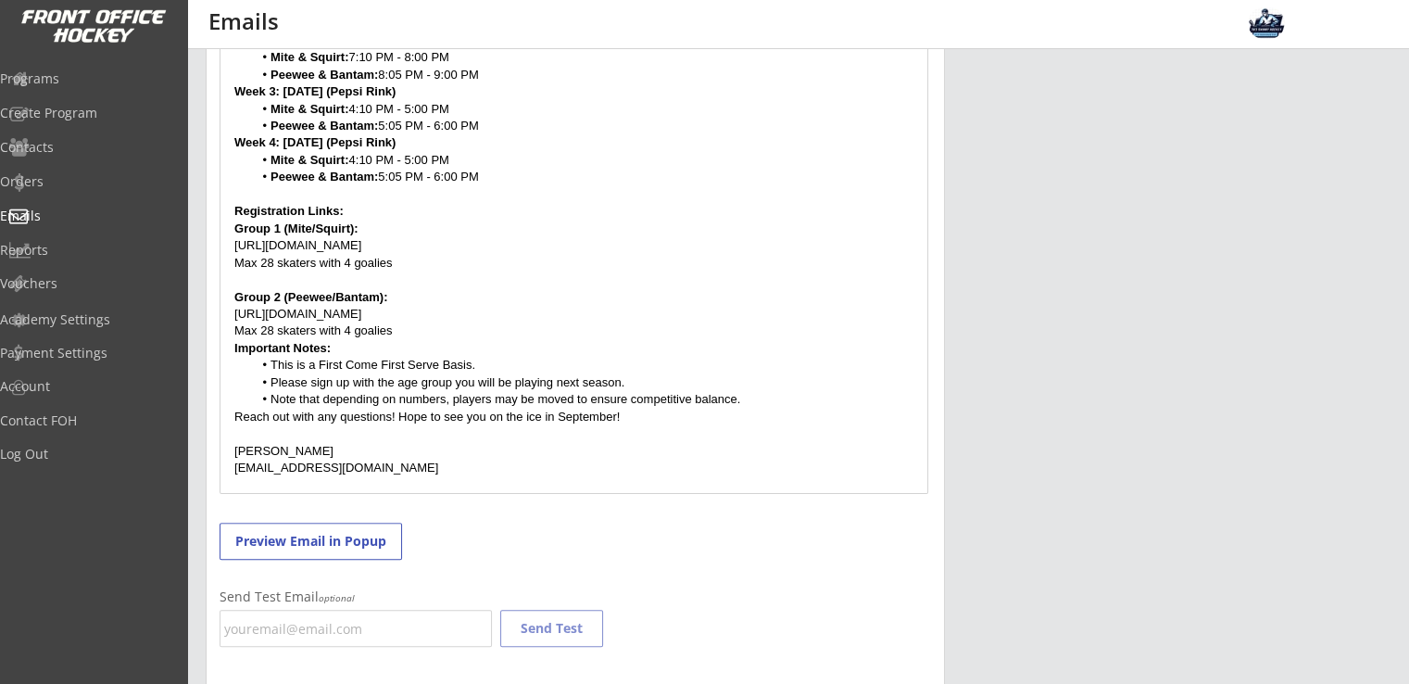
click at [233, 296] on div "Hello to all past Shinny Hockey Players and Families! Before we get into the de…" at bounding box center [573, 137] width 707 height 712
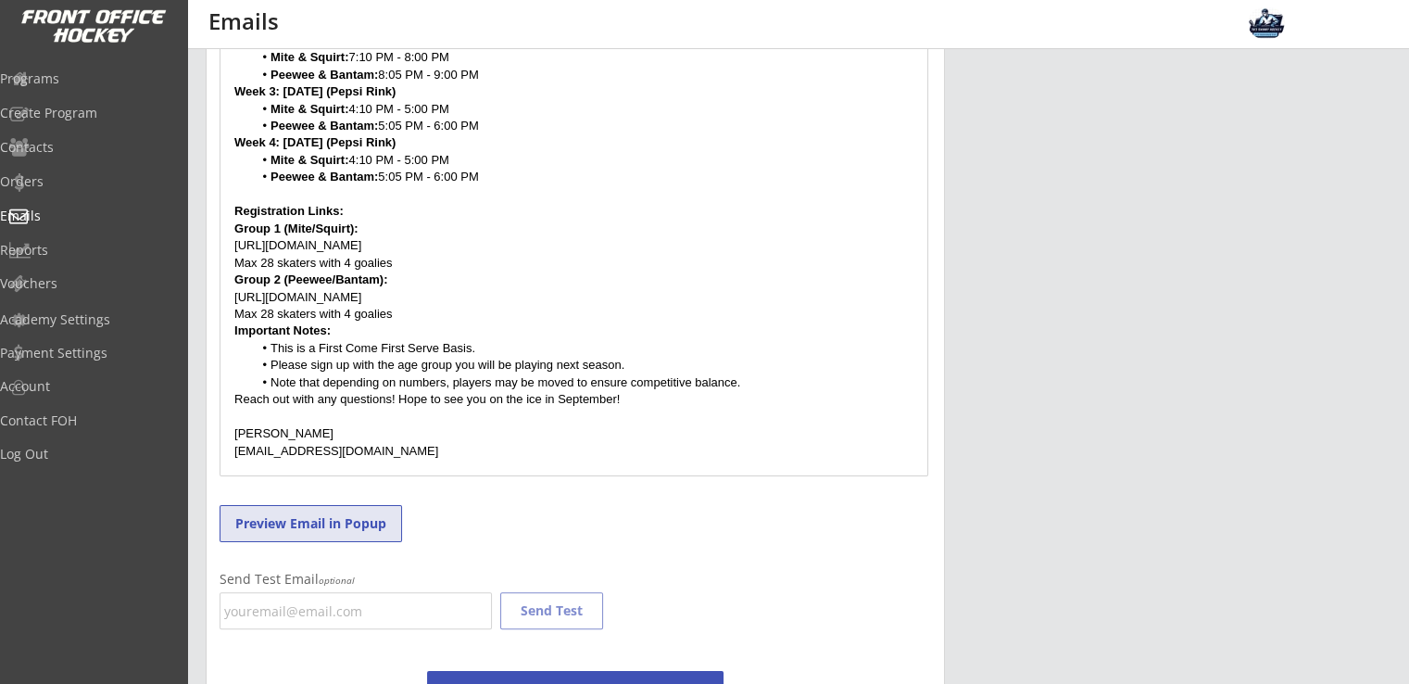
click at [328, 531] on button "Preview Email in Popup" at bounding box center [311, 523] width 183 height 37
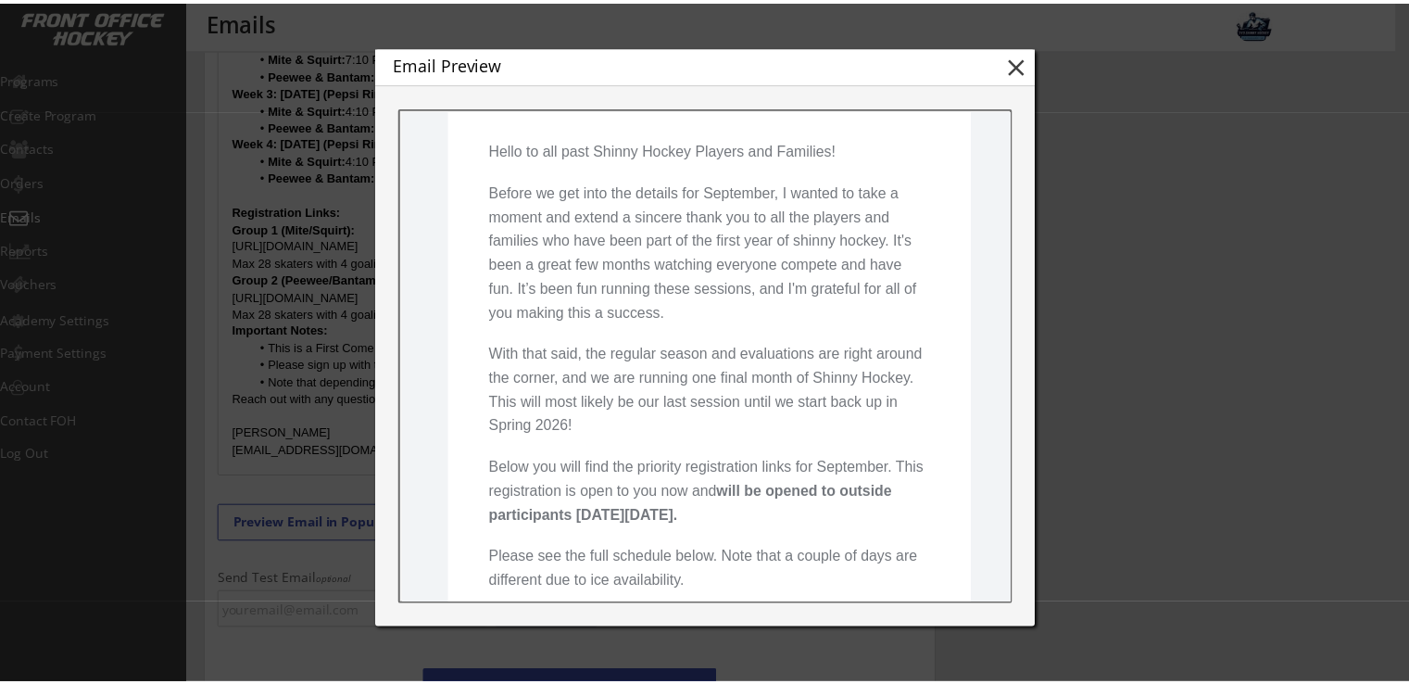
scroll to position [246, 0]
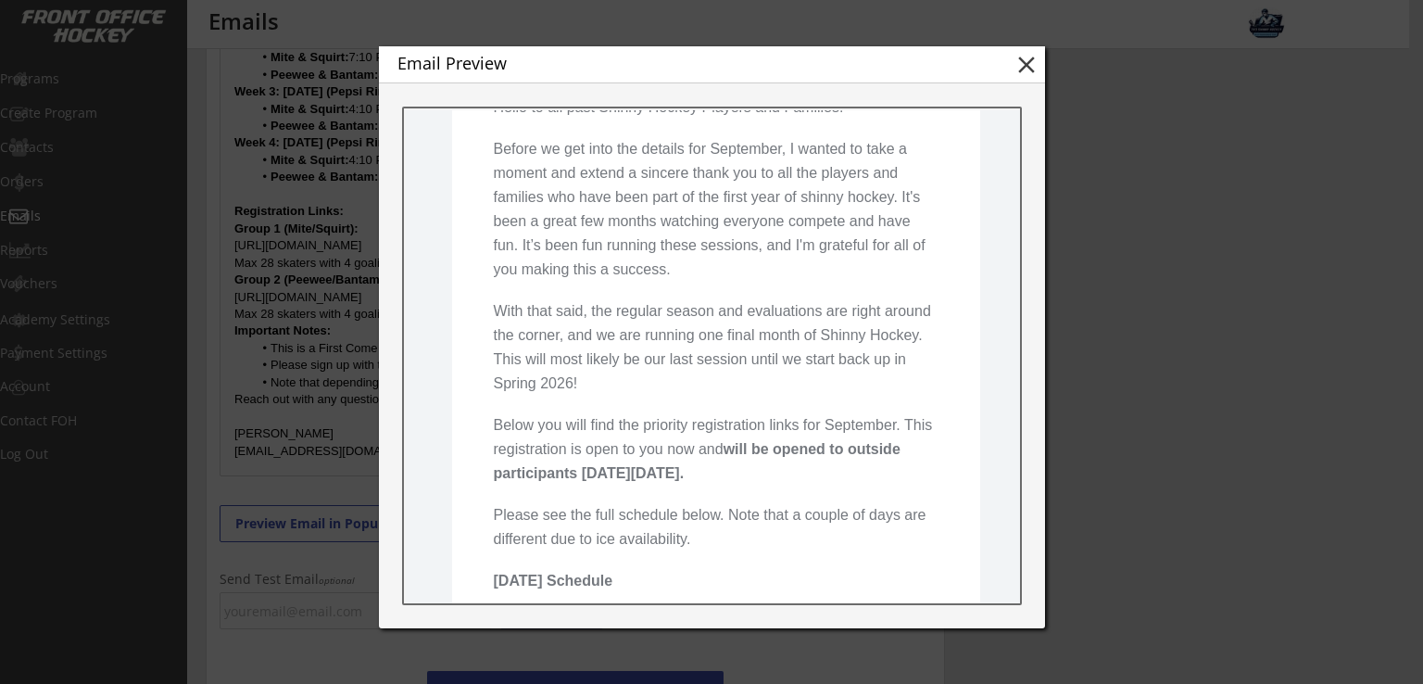
click at [670, 396] on p "With that said, the regular season and evaluations are right around the corner,…" at bounding box center [715, 347] width 445 height 96
click at [1031, 66] on button "close" at bounding box center [1027, 65] width 28 height 28
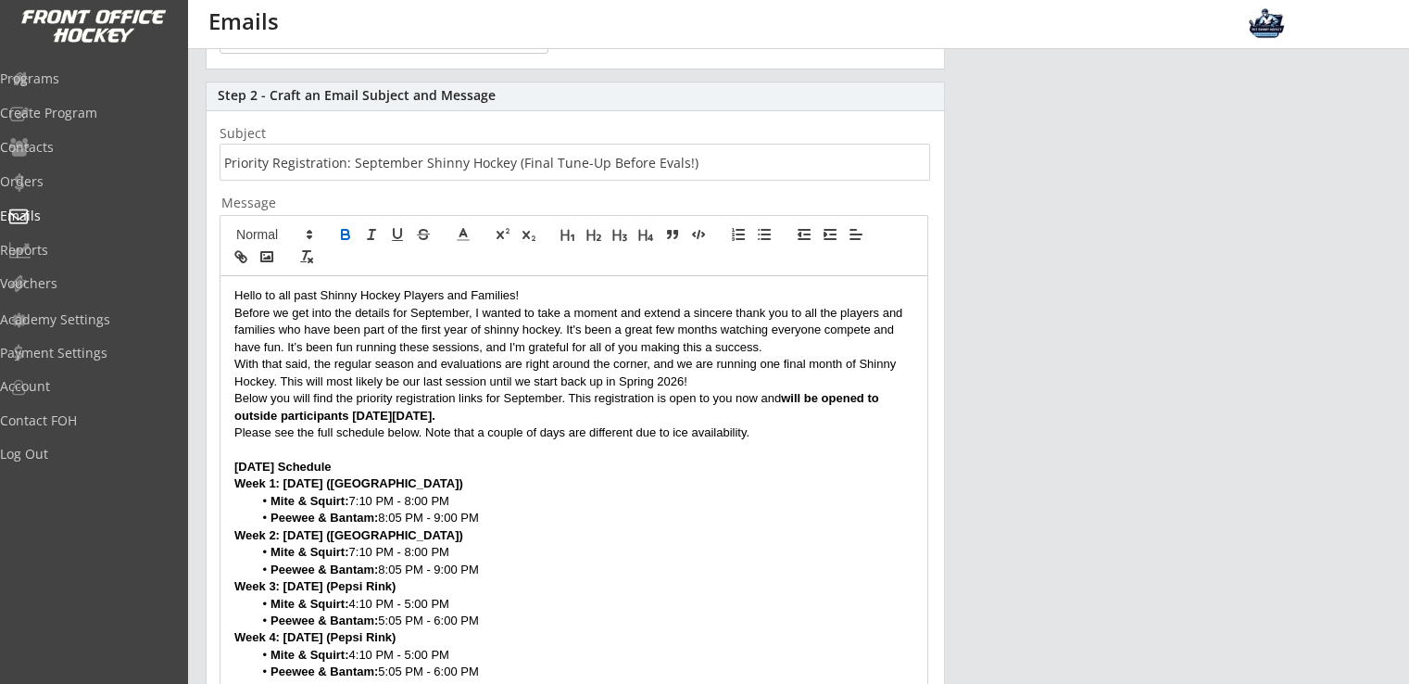
drag, startPoint x: 382, startPoint y: 379, endPoint x: 439, endPoint y: 403, distance: 62.3
click at [382, 379] on p "With that said, the regular season and evaluations are right around the corner,…" at bounding box center [573, 373] width 679 height 34
click at [673, 373] on p "With that said, the regular season and evaluations are right around the corner,…" at bounding box center [573, 373] width 679 height 34
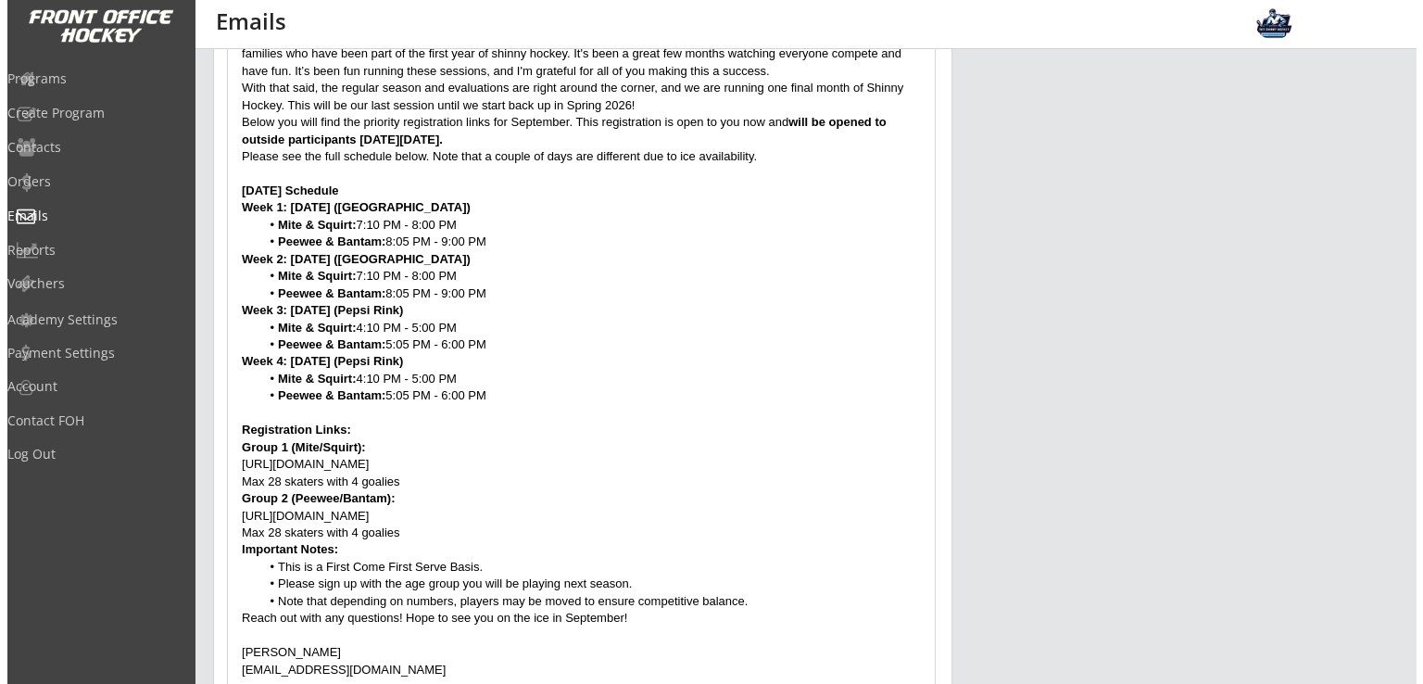
scroll to position [813, 0]
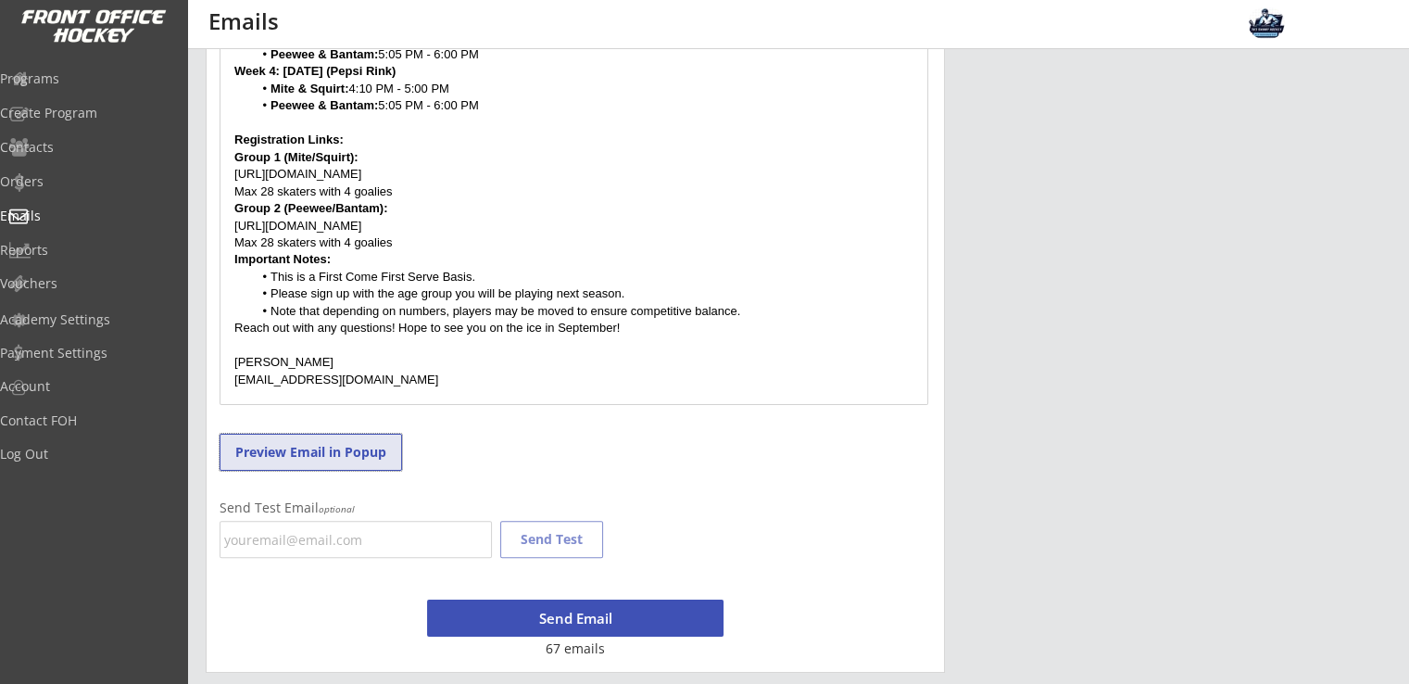
click at [352, 453] on button "Preview Email in Popup" at bounding box center [311, 452] width 183 height 37
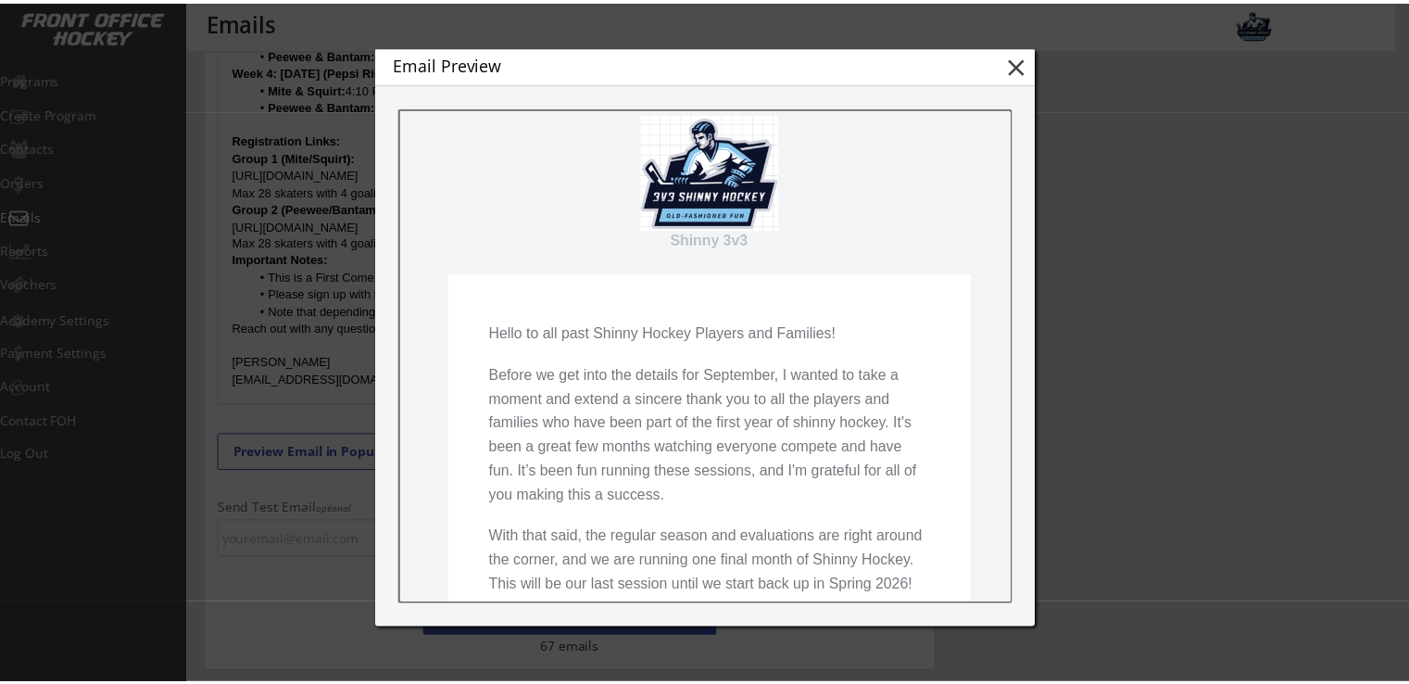
scroll to position [0, 0]
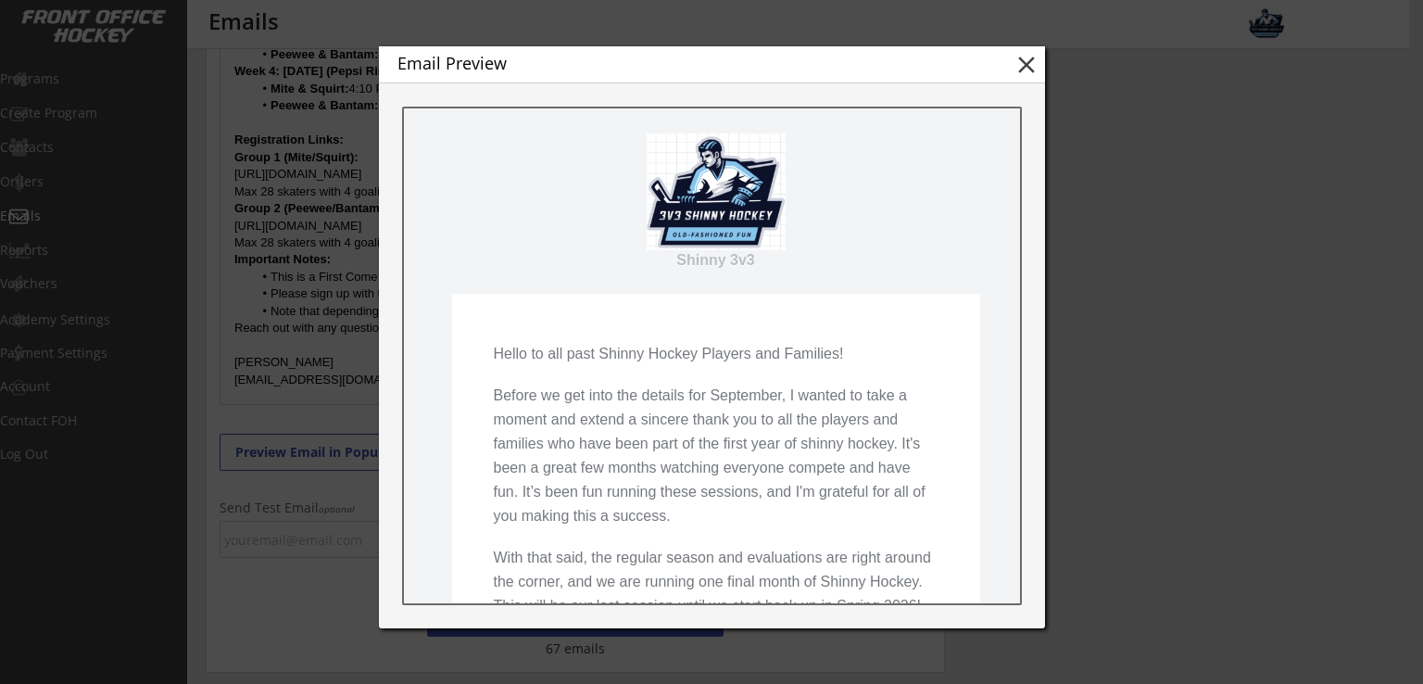
click at [1027, 62] on button "close" at bounding box center [1027, 65] width 28 height 28
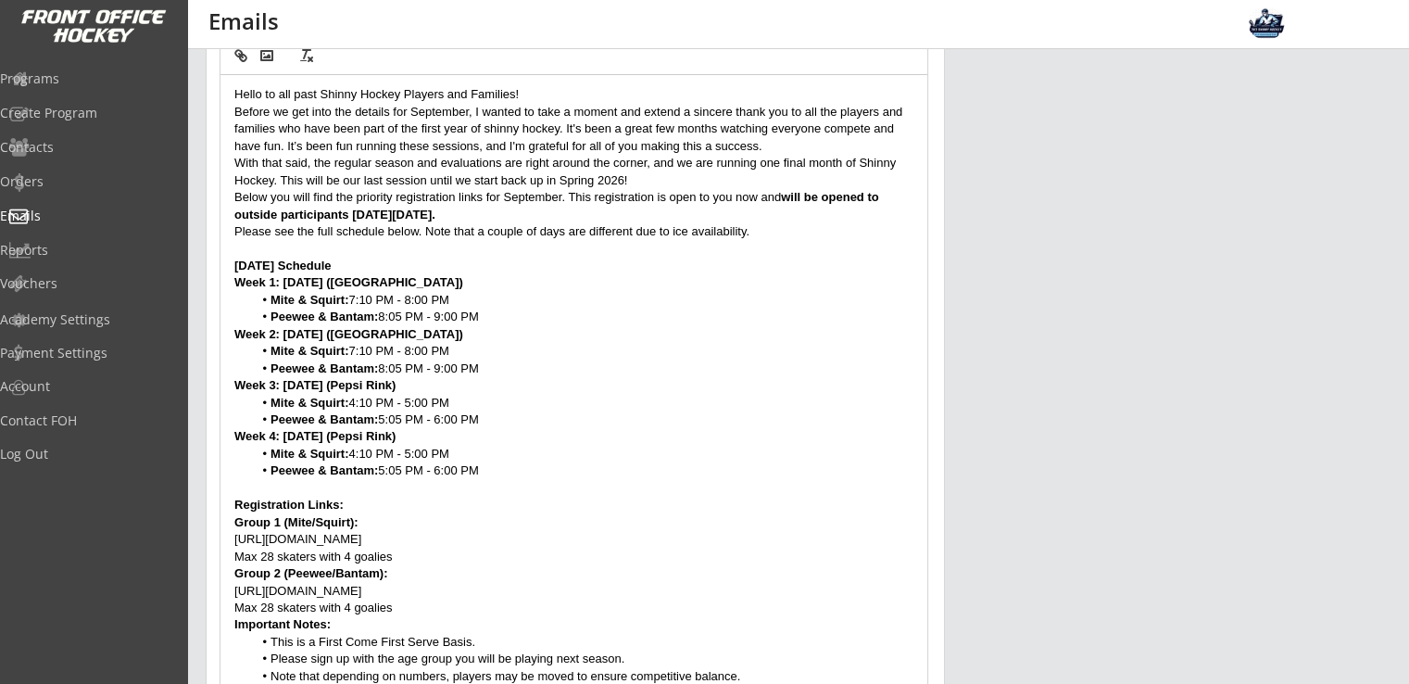
scroll to position [71, 0]
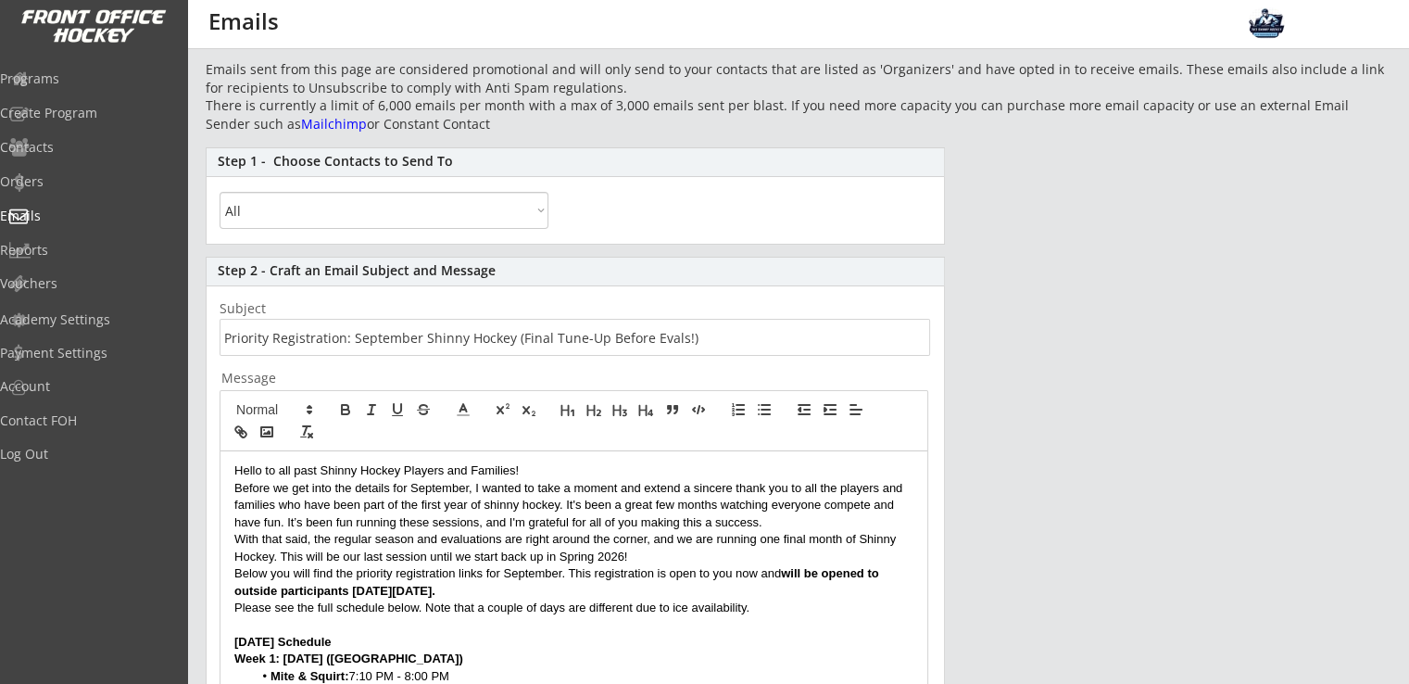
click at [397, 214] on select "All By Specific Programs Within Birth Year Range" at bounding box center [384, 210] width 329 height 37
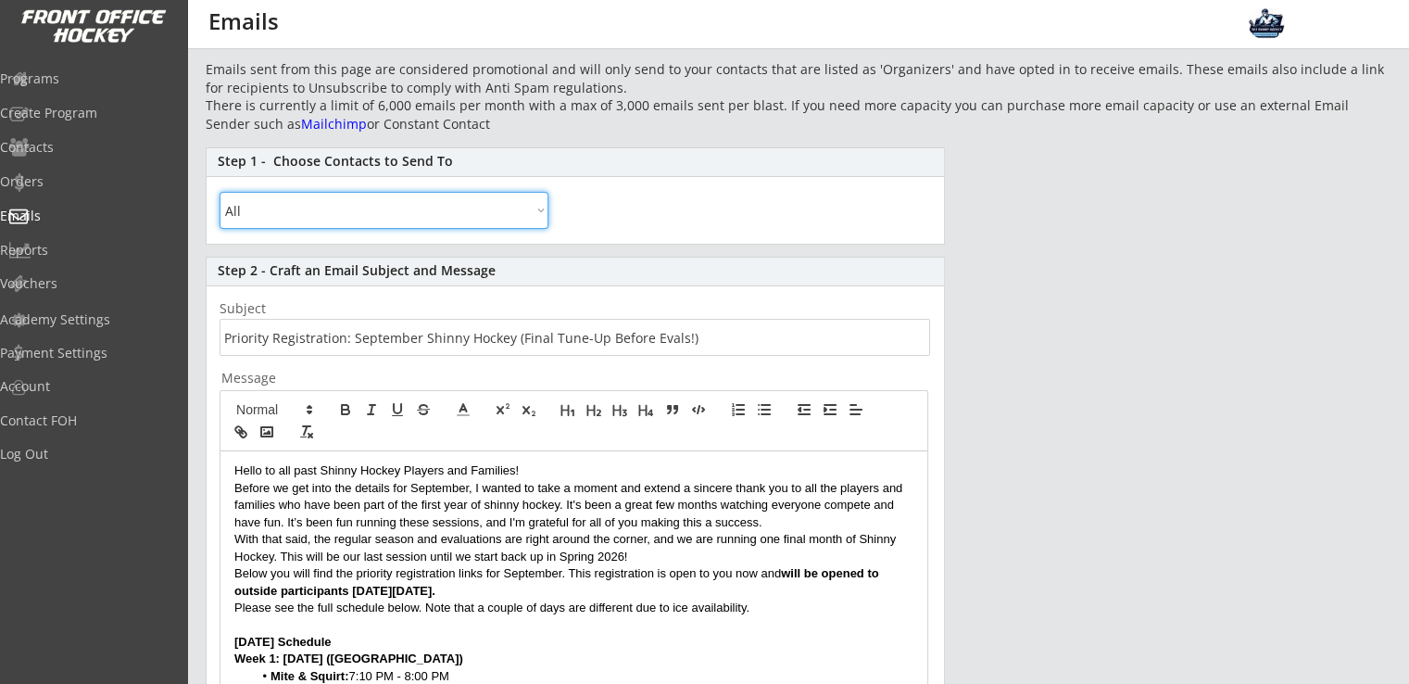
click at [397, 212] on select "All By Specific Programs Within Birth Year Range" at bounding box center [384, 210] width 329 height 37
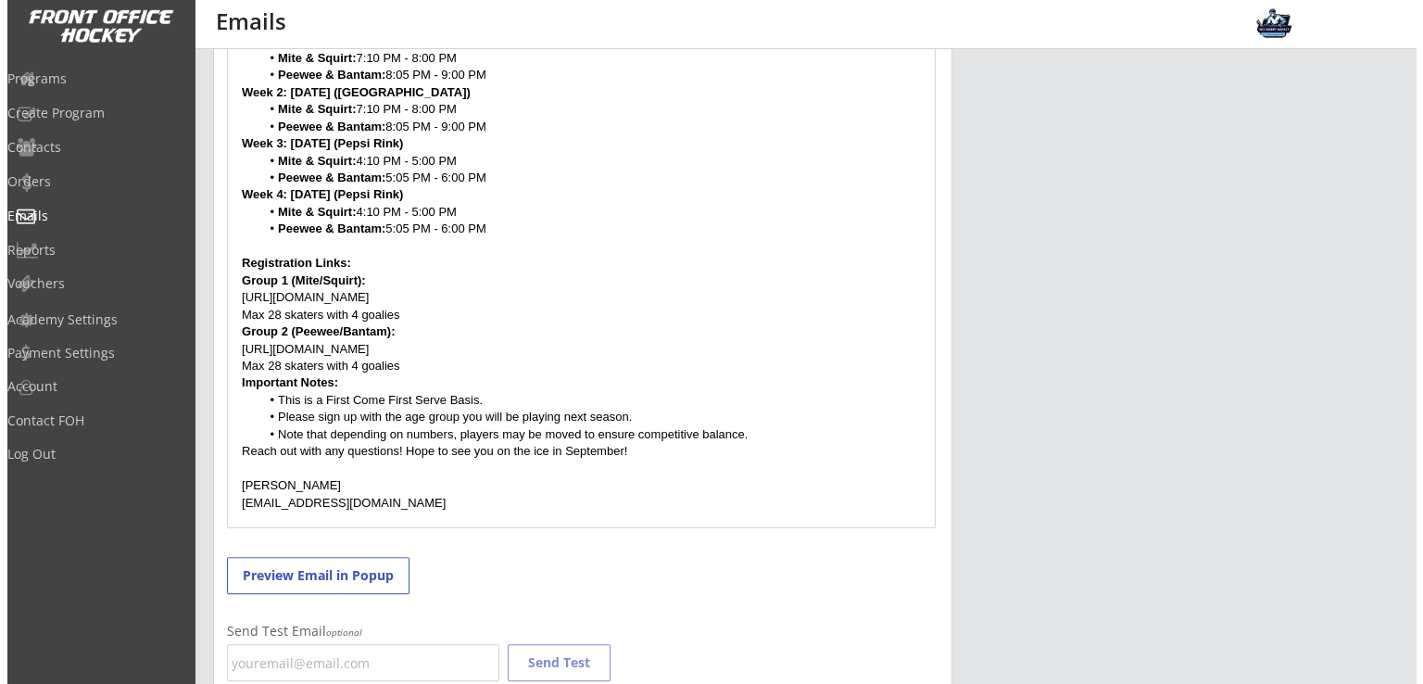
scroll to position [813, 0]
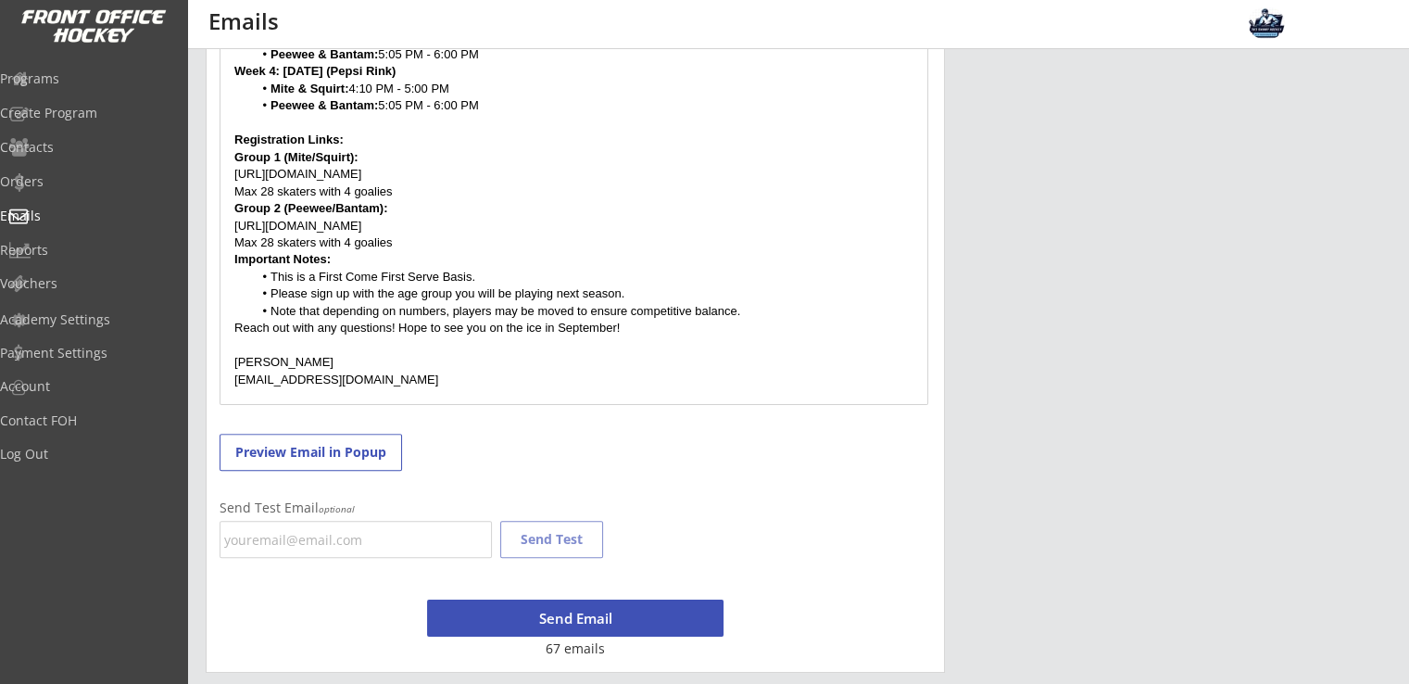
click at [575, 614] on button "Send Email" at bounding box center [575, 617] width 296 height 37
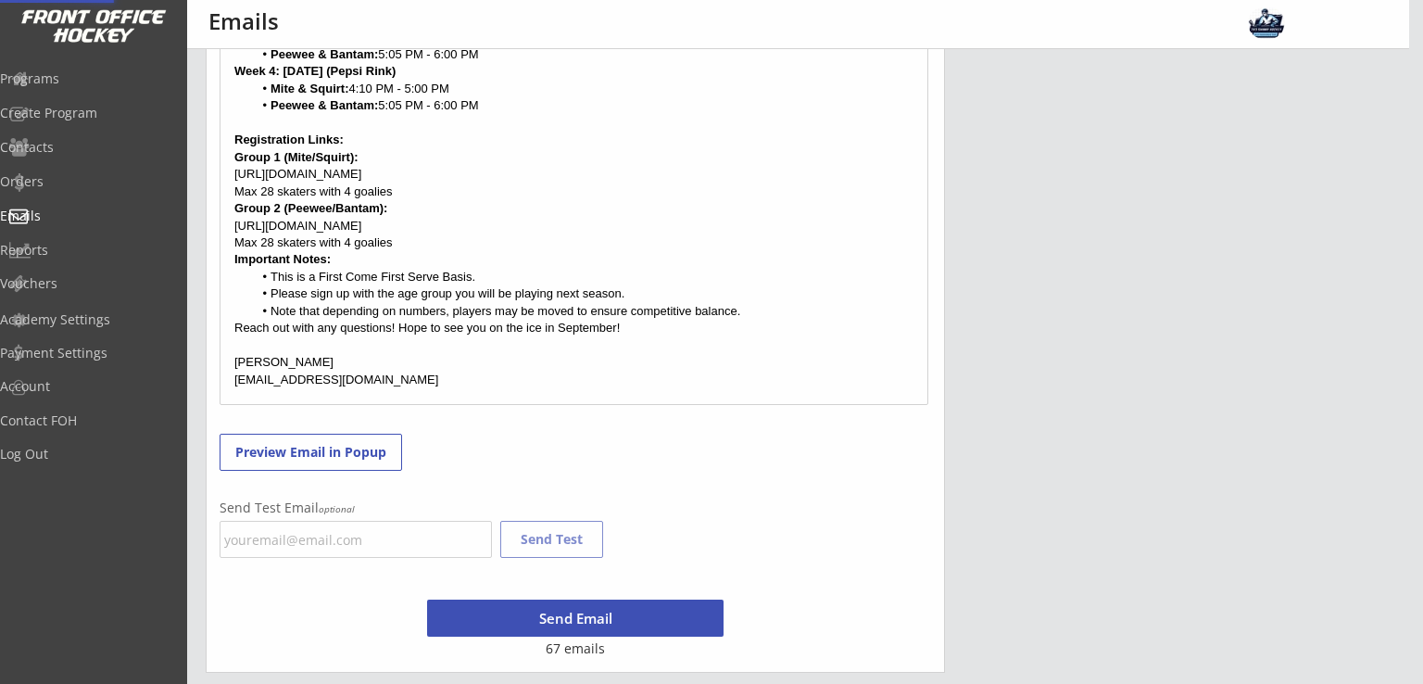
scroll to position [1149, 0]
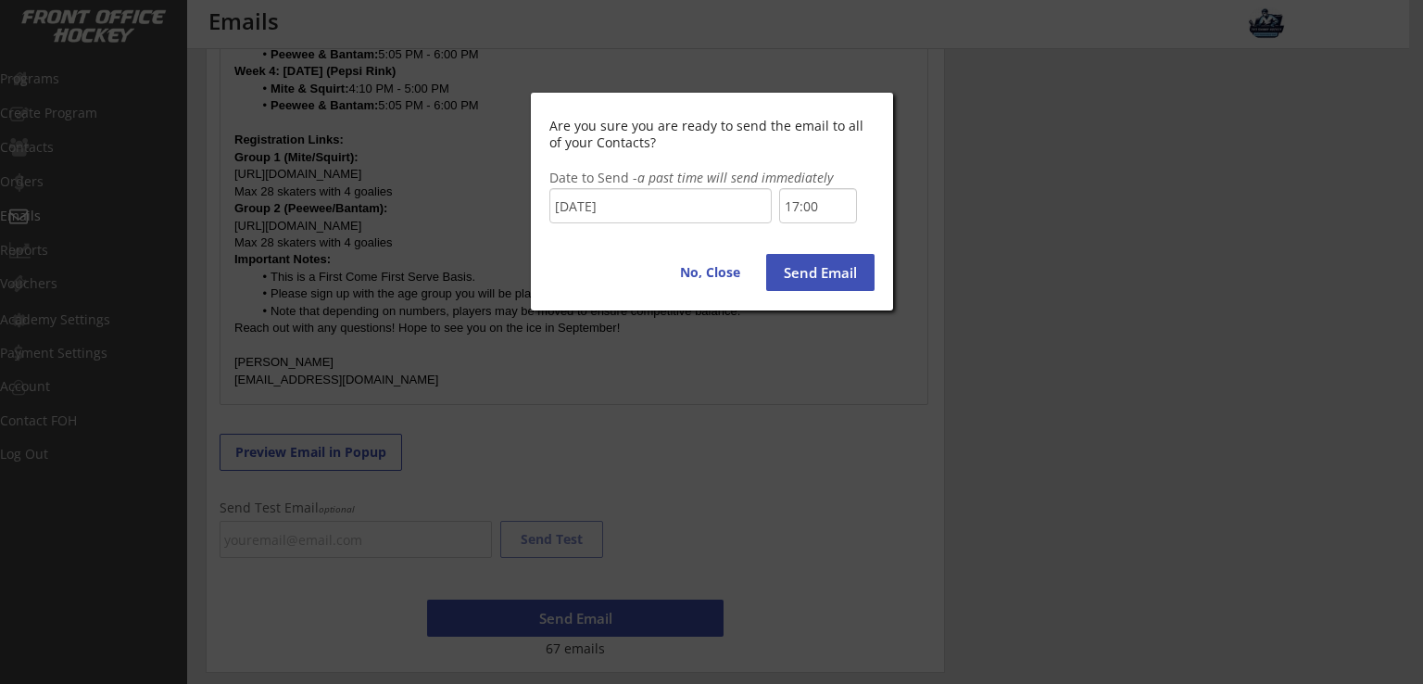
click at [826, 215] on input "17:00" at bounding box center [818, 205] width 78 height 35
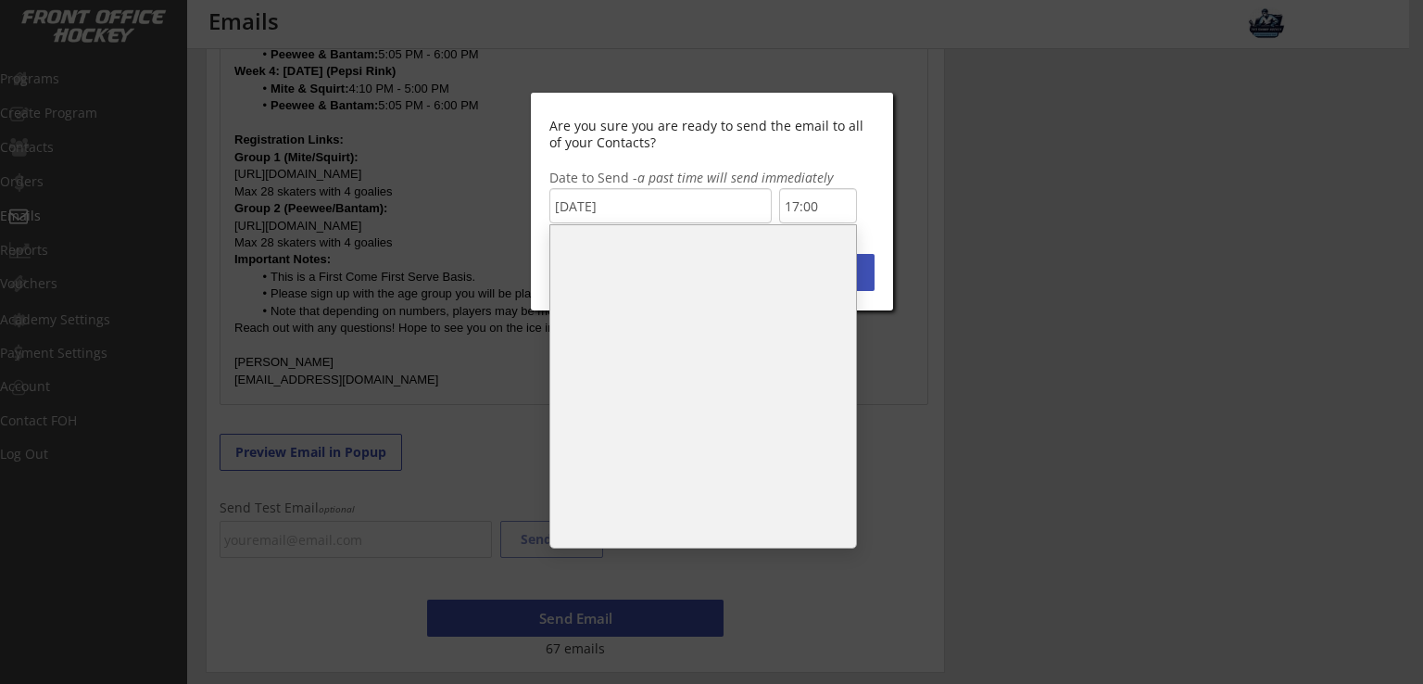
click at [593, 279] on li "16:30" at bounding box center [703, 290] width 306 height 37
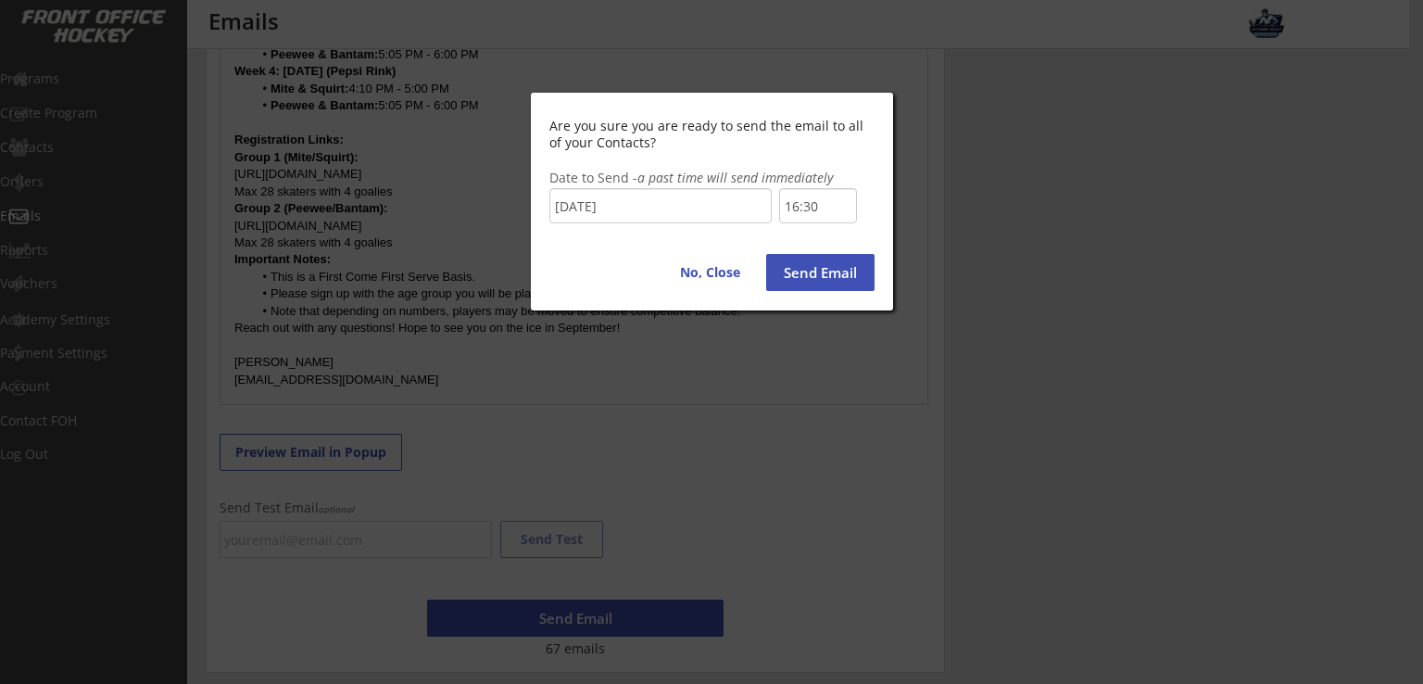
click at [835, 278] on button "Send Email" at bounding box center [820, 272] width 108 height 37
type input "17:00"
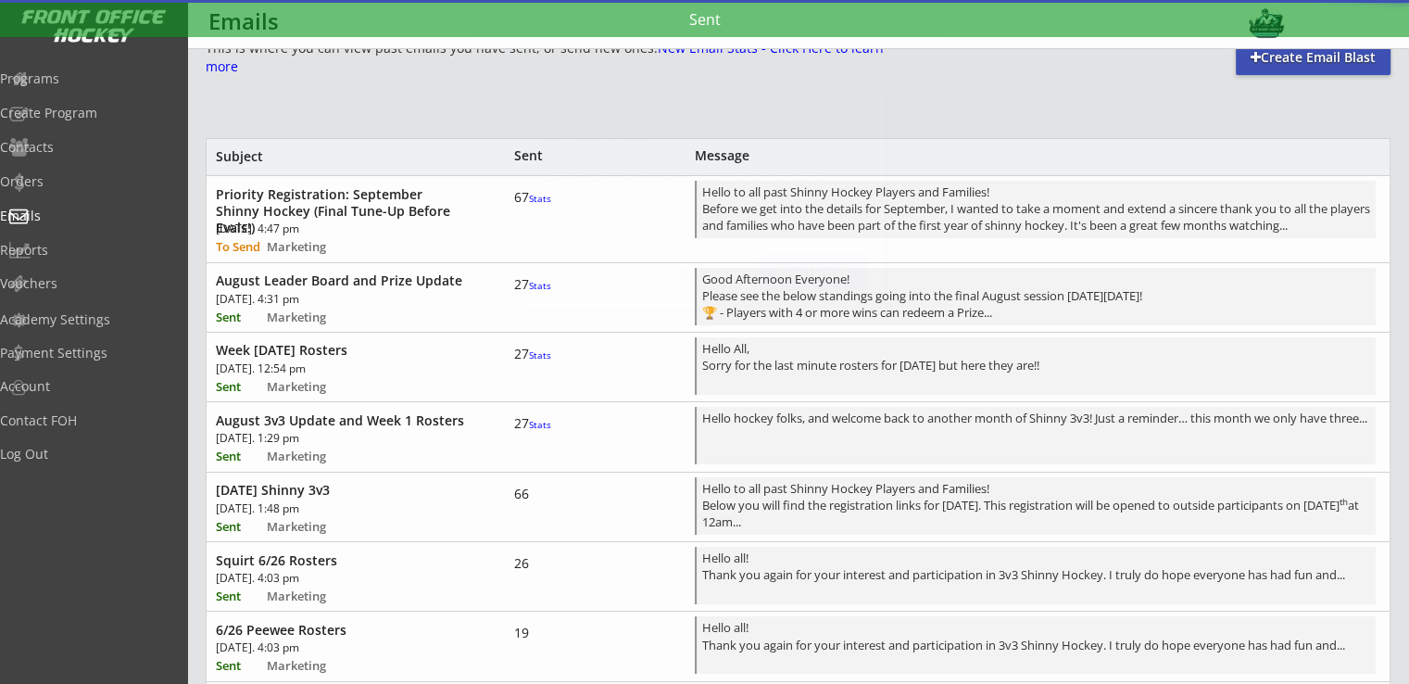
scroll to position [1149, 0]
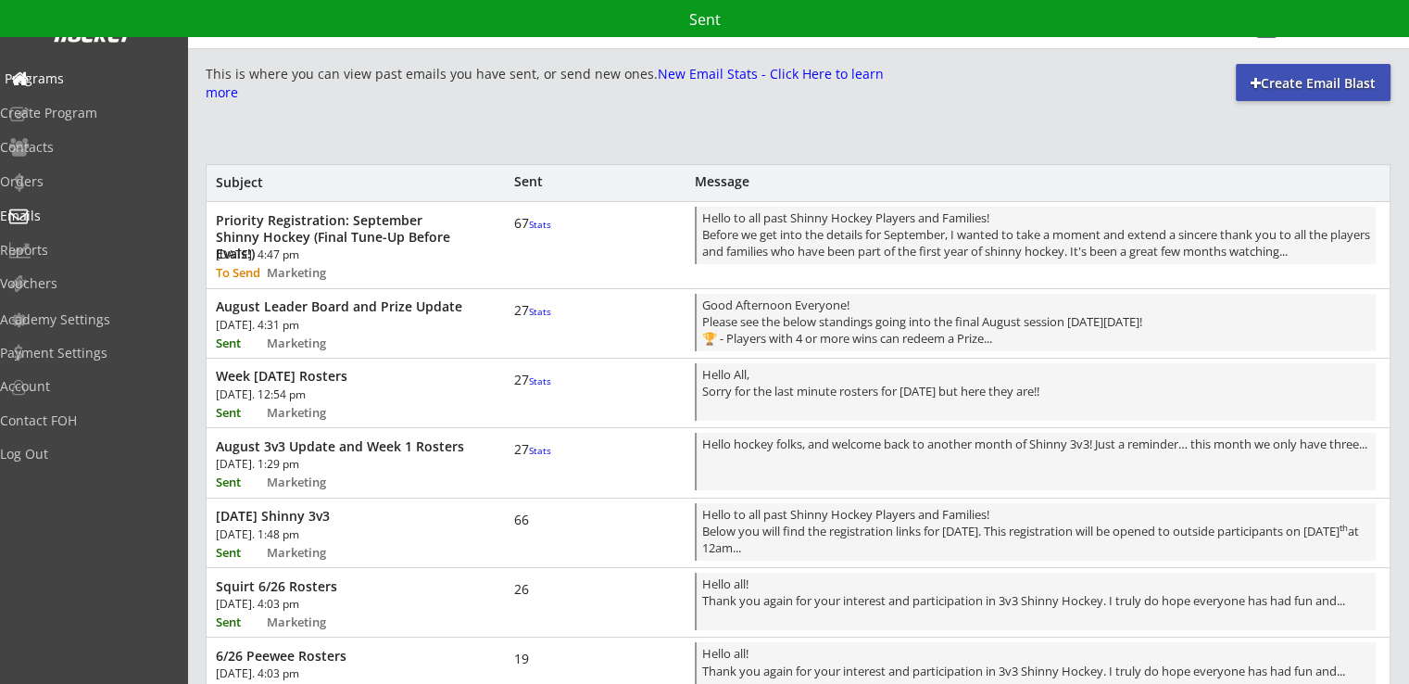
click at [78, 78] on div "Programs" at bounding box center [88, 78] width 167 height 13
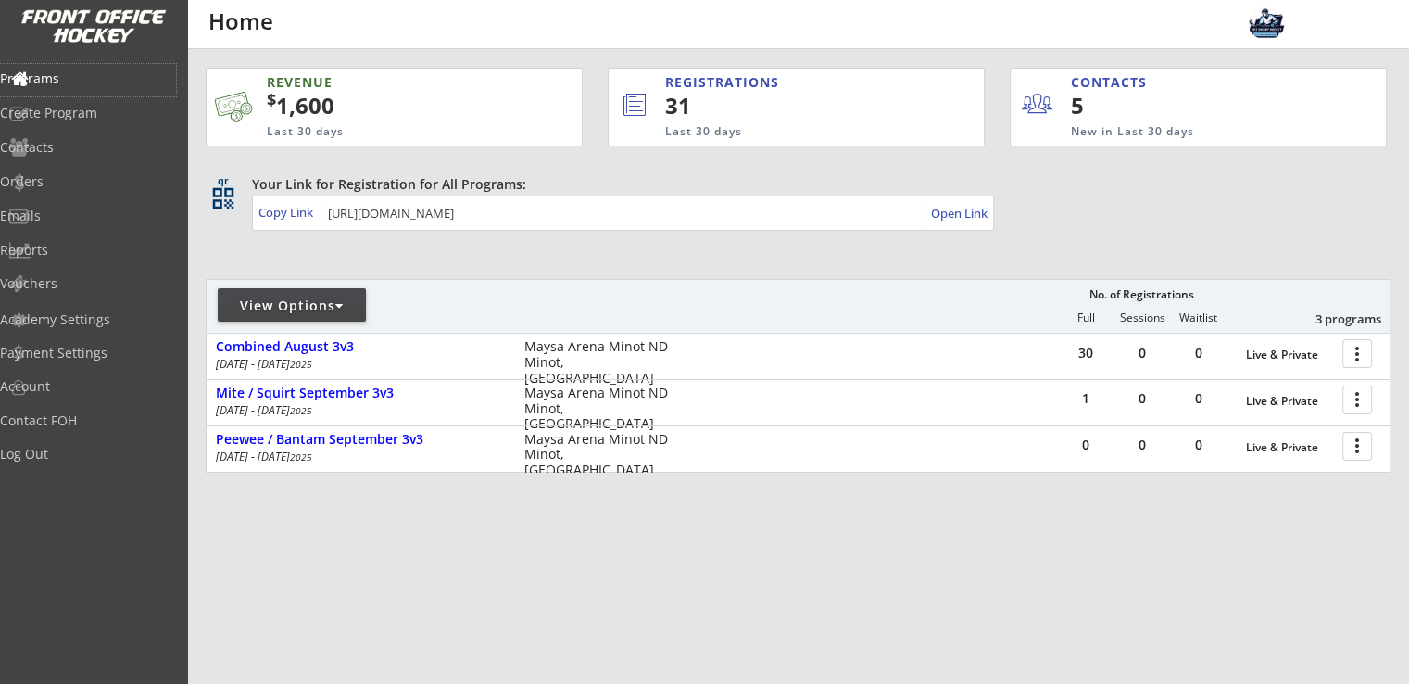
click at [748, 523] on div "REVENUE $ 1,600 Last 30 days REGISTRATIONS 31 Last 30 days CONTACTS 5 New in La…" at bounding box center [798, 357] width 1185 height 617
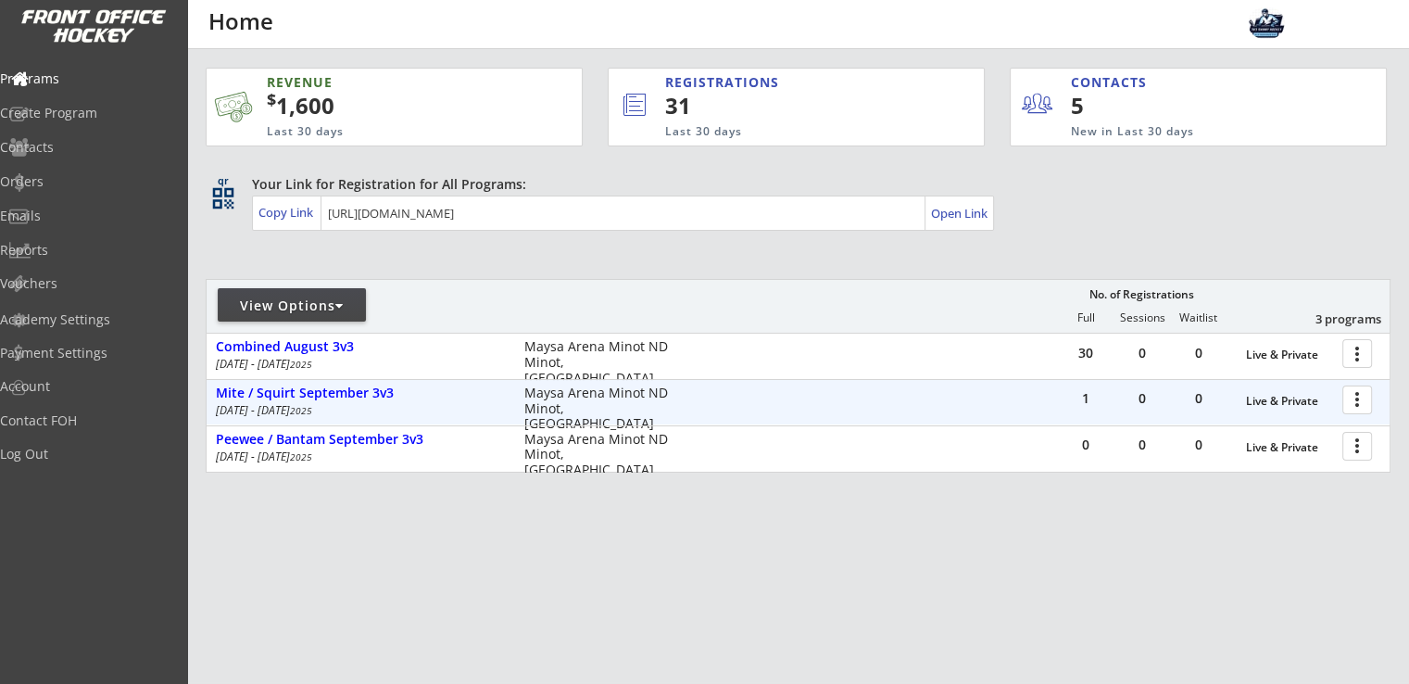
click at [1349, 399] on div at bounding box center [1360, 399] width 32 height 32
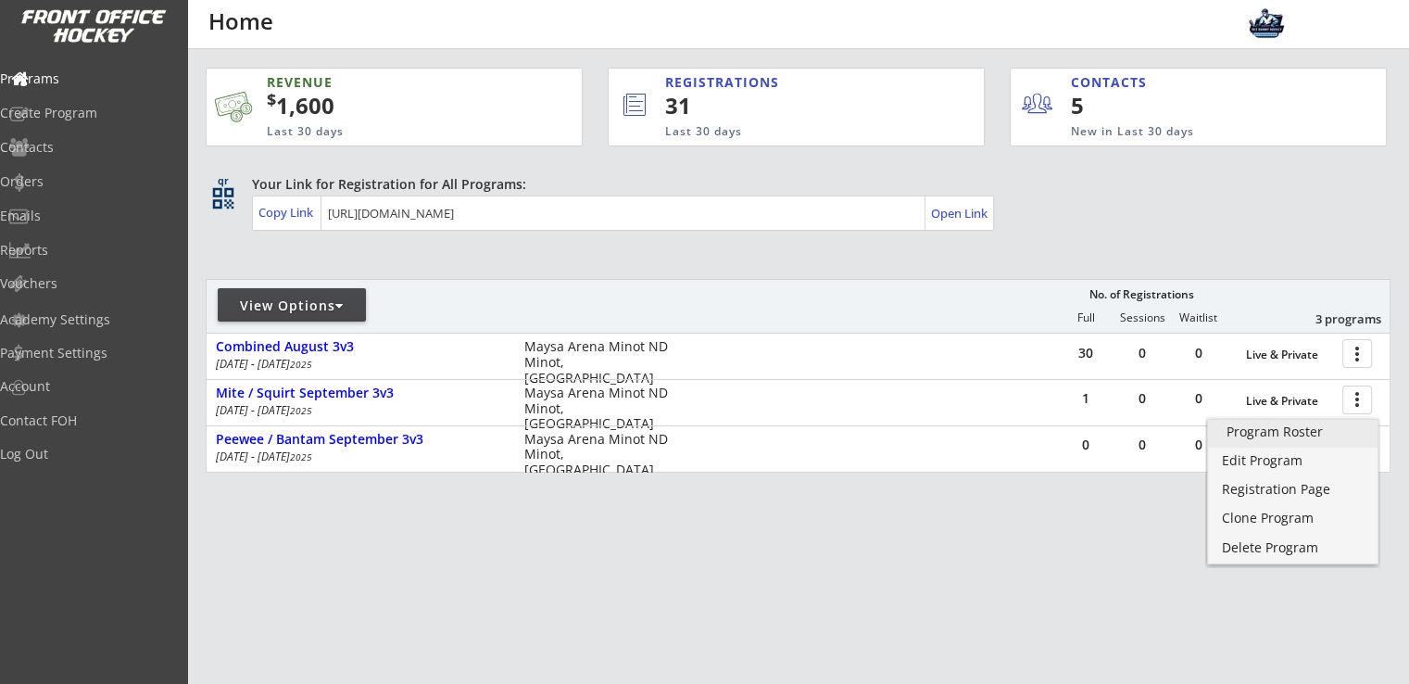
click at [1255, 437] on div "Program Roster" at bounding box center [1293, 431] width 132 height 13
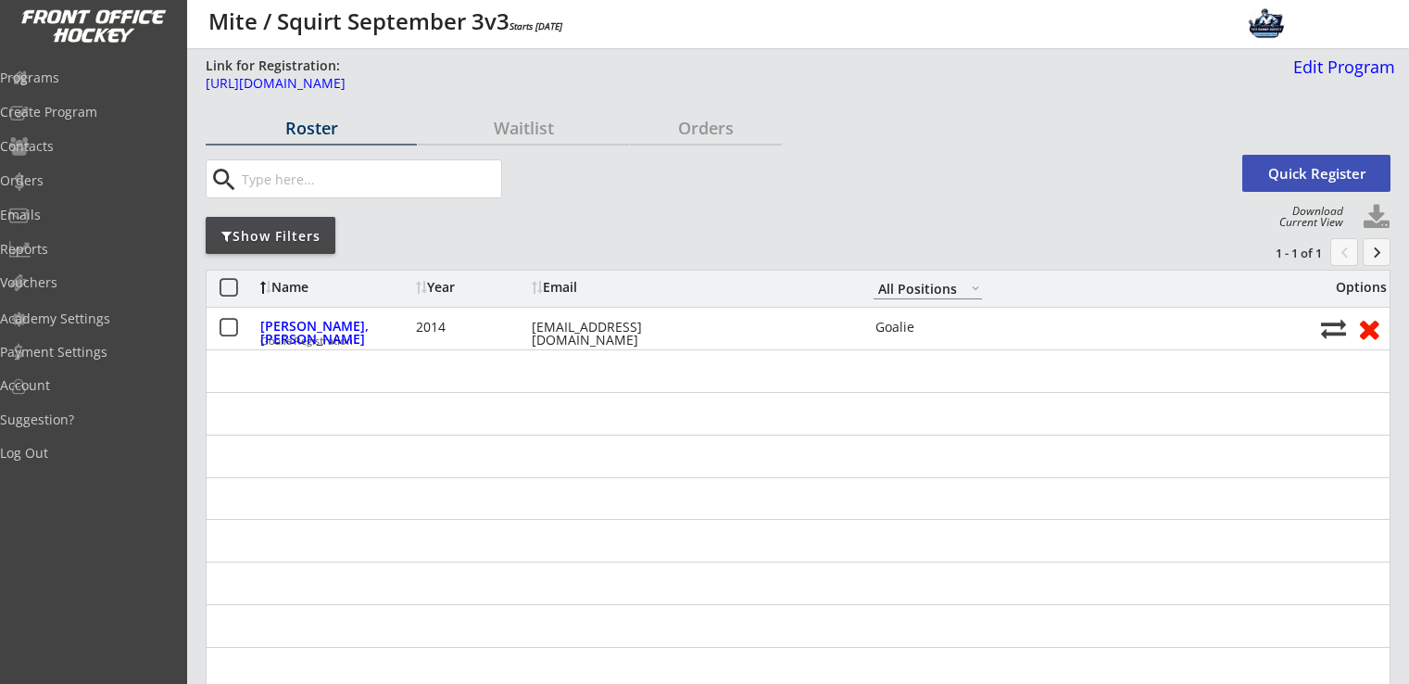
select select ""All Positions""
click at [94, 74] on div "Programs" at bounding box center [88, 77] width 167 height 13
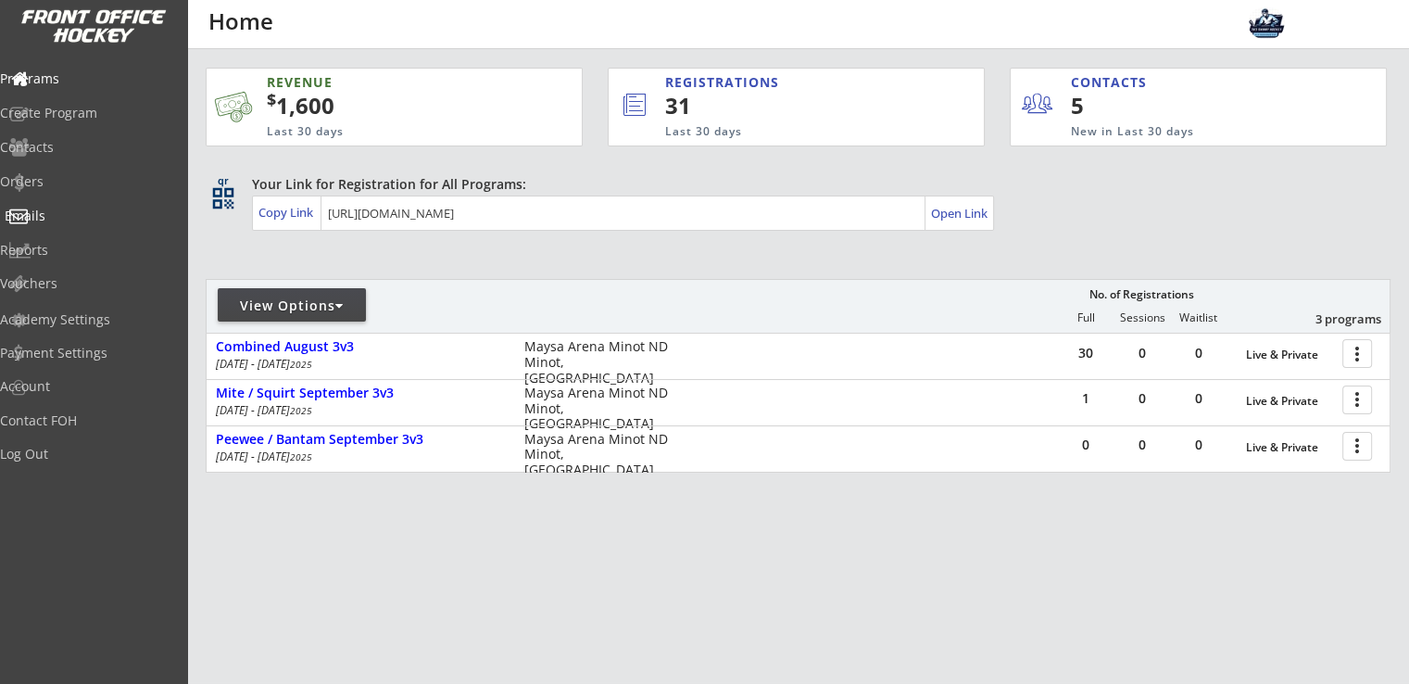
click at [90, 215] on div "Emails" at bounding box center [88, 215] width 167 height 13
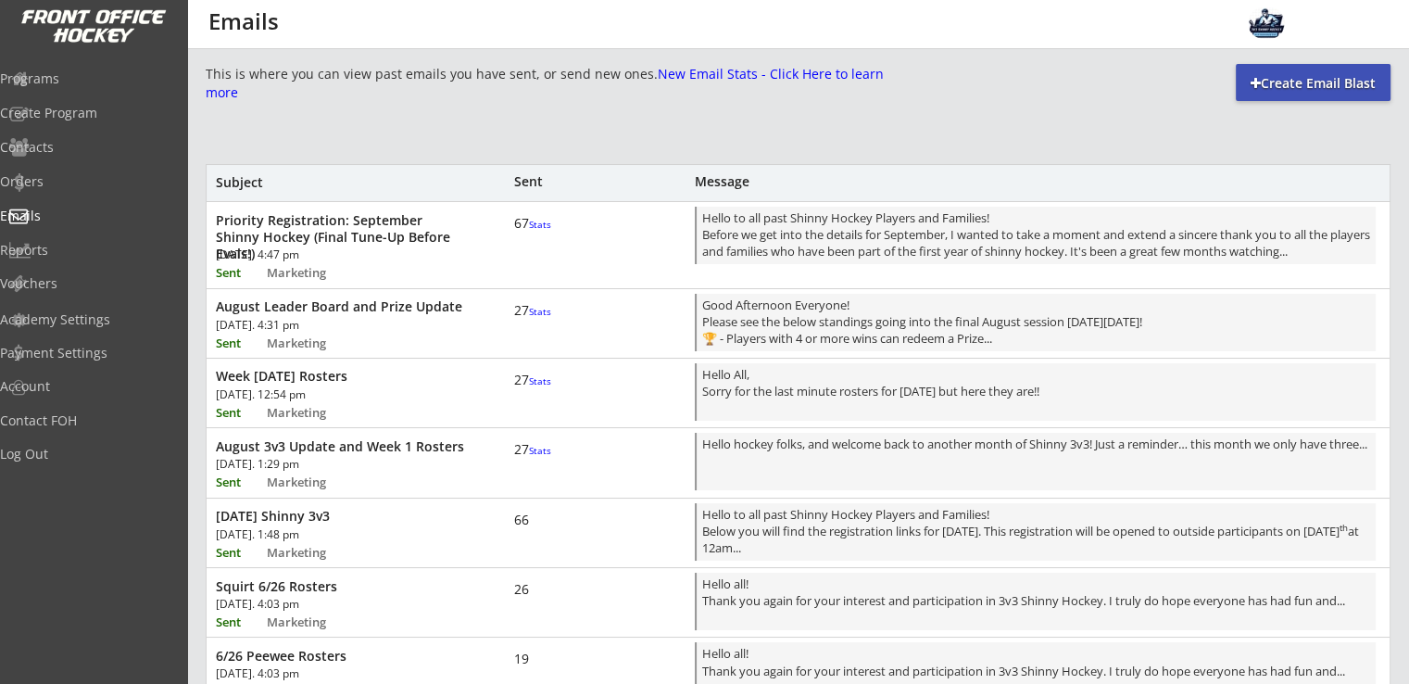
click at [384, 247] on div "Priority Registration: September Shinny Hockey (Final Tune-Up Before Evals!) Th…" at bounding box center [798, 243] width 1183 height 82
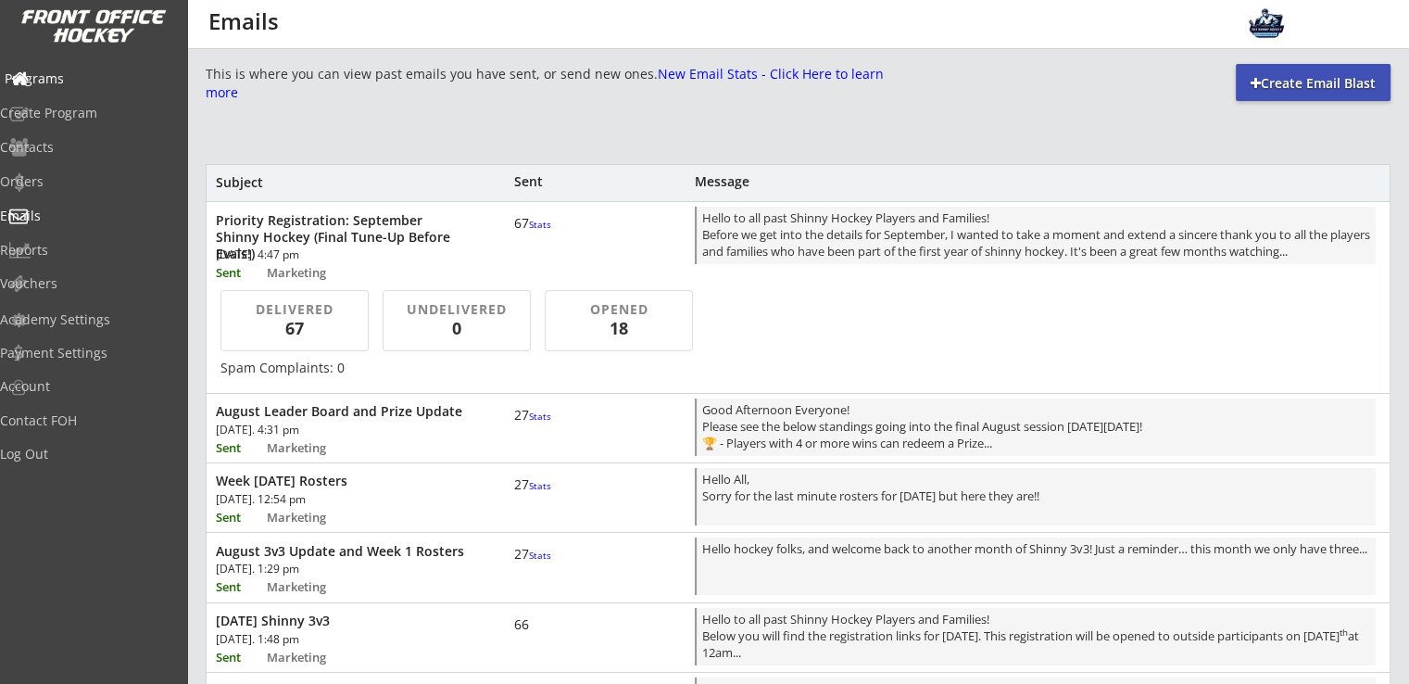
click at [88, 78] on div "Programs" at bounding box center [88, 78] width 167 height 13
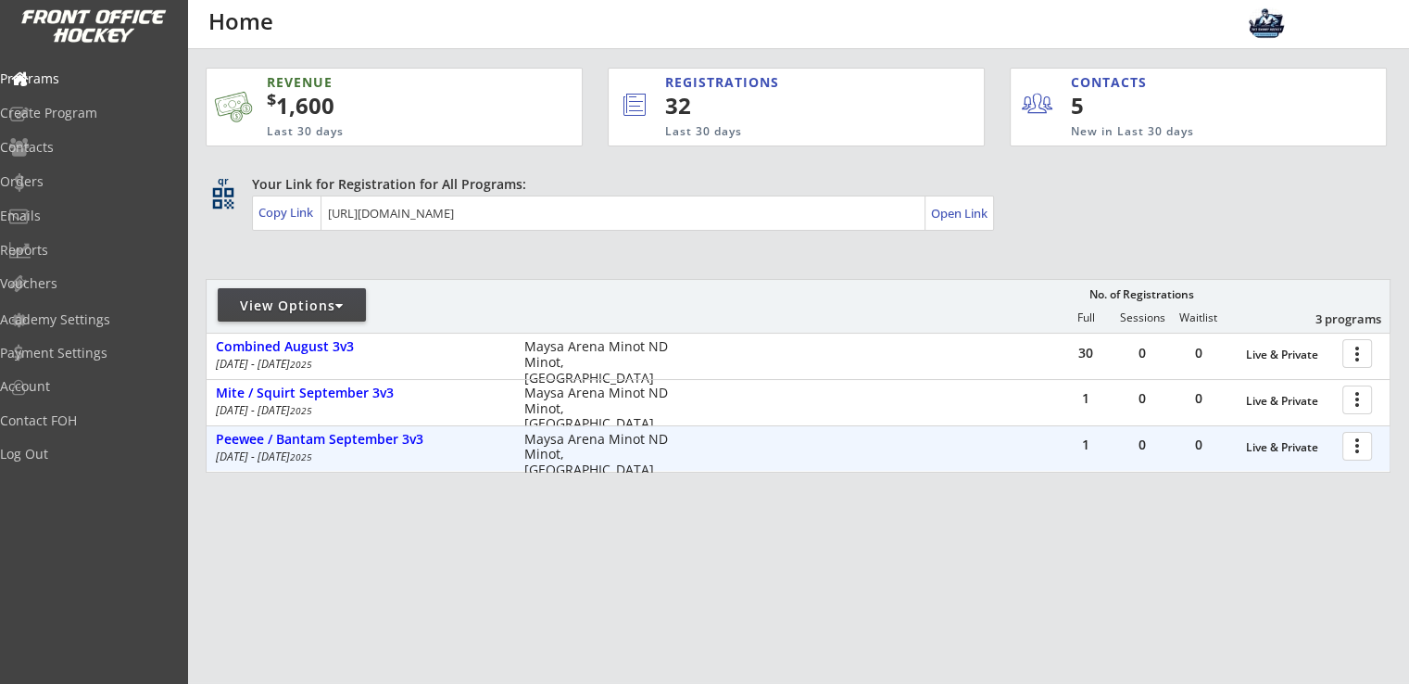
click at [1355, 449] on div at bounding box center [1360, 445] width 32 height 32
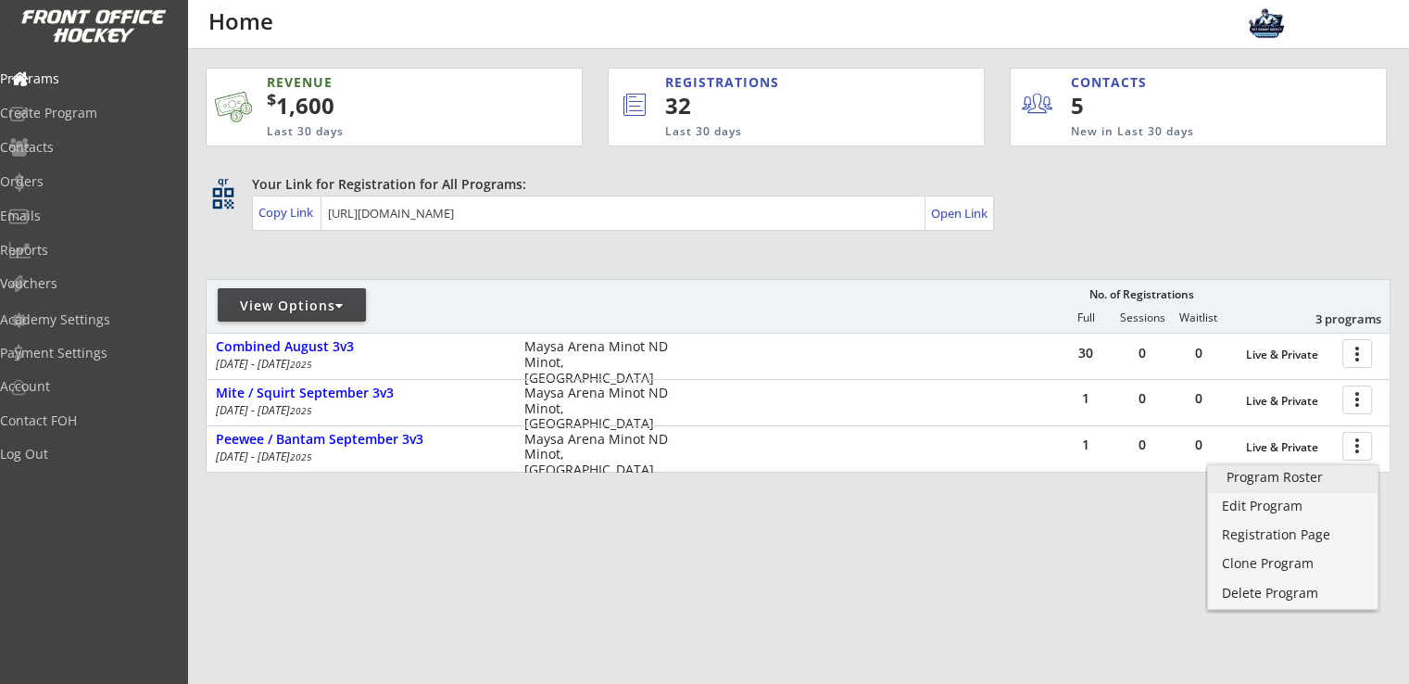
click at [1301, 476] on div "Program Roster" at bounding box center [1293, 477] width 132 height 13
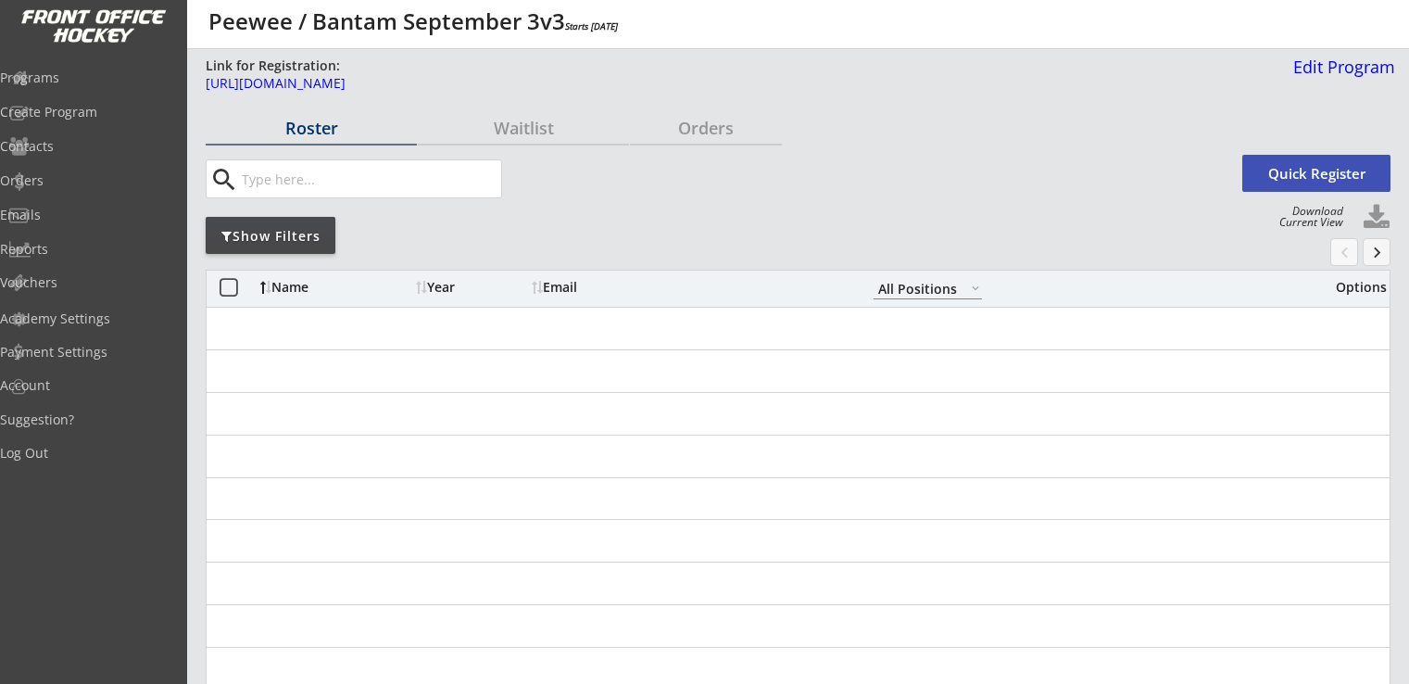
select select ""All Positions""
